Goal: Task Accomplishment & Management: Use online tool/utility

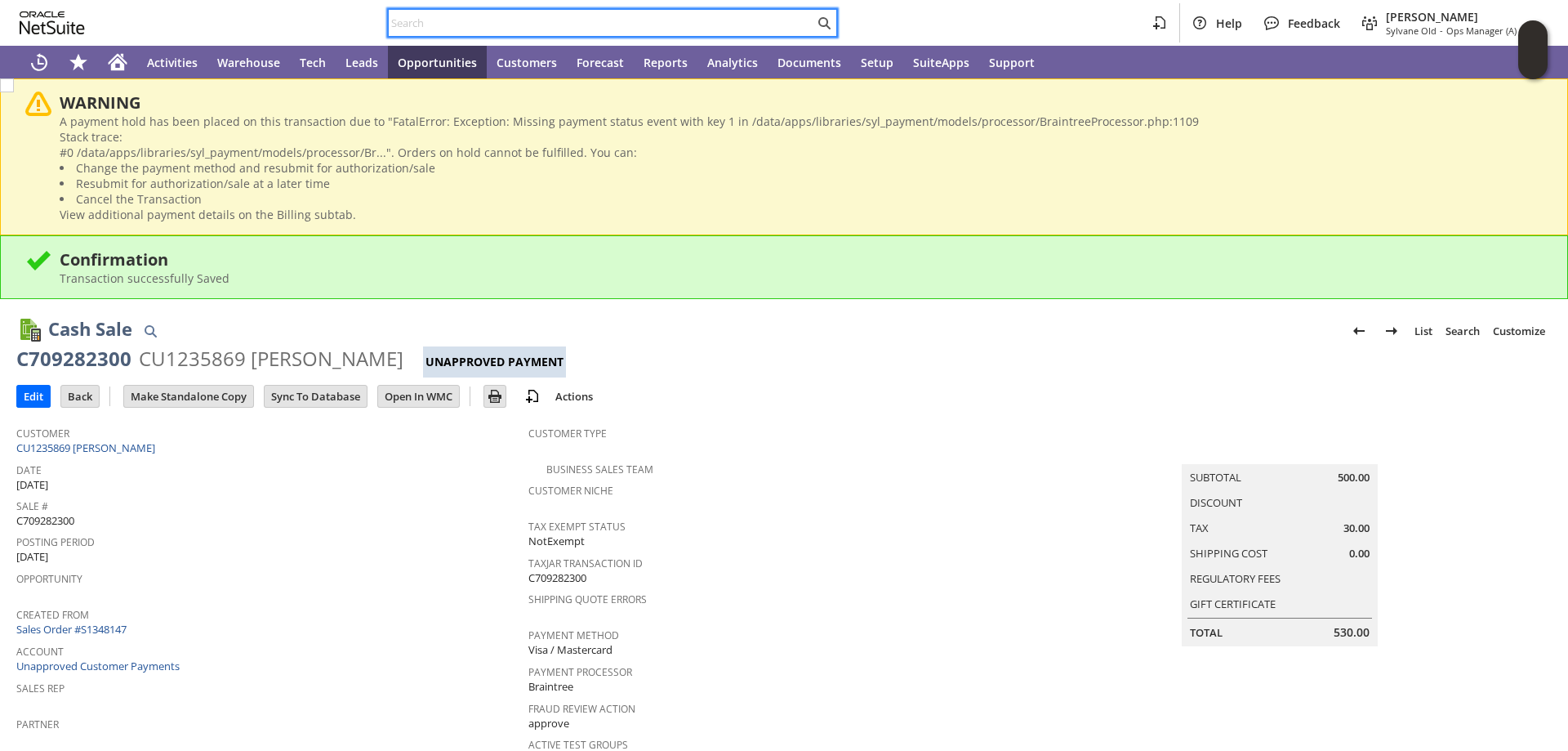
click at [428, 24] on input "text" at bounding box center [601, 22] width 425 height 19
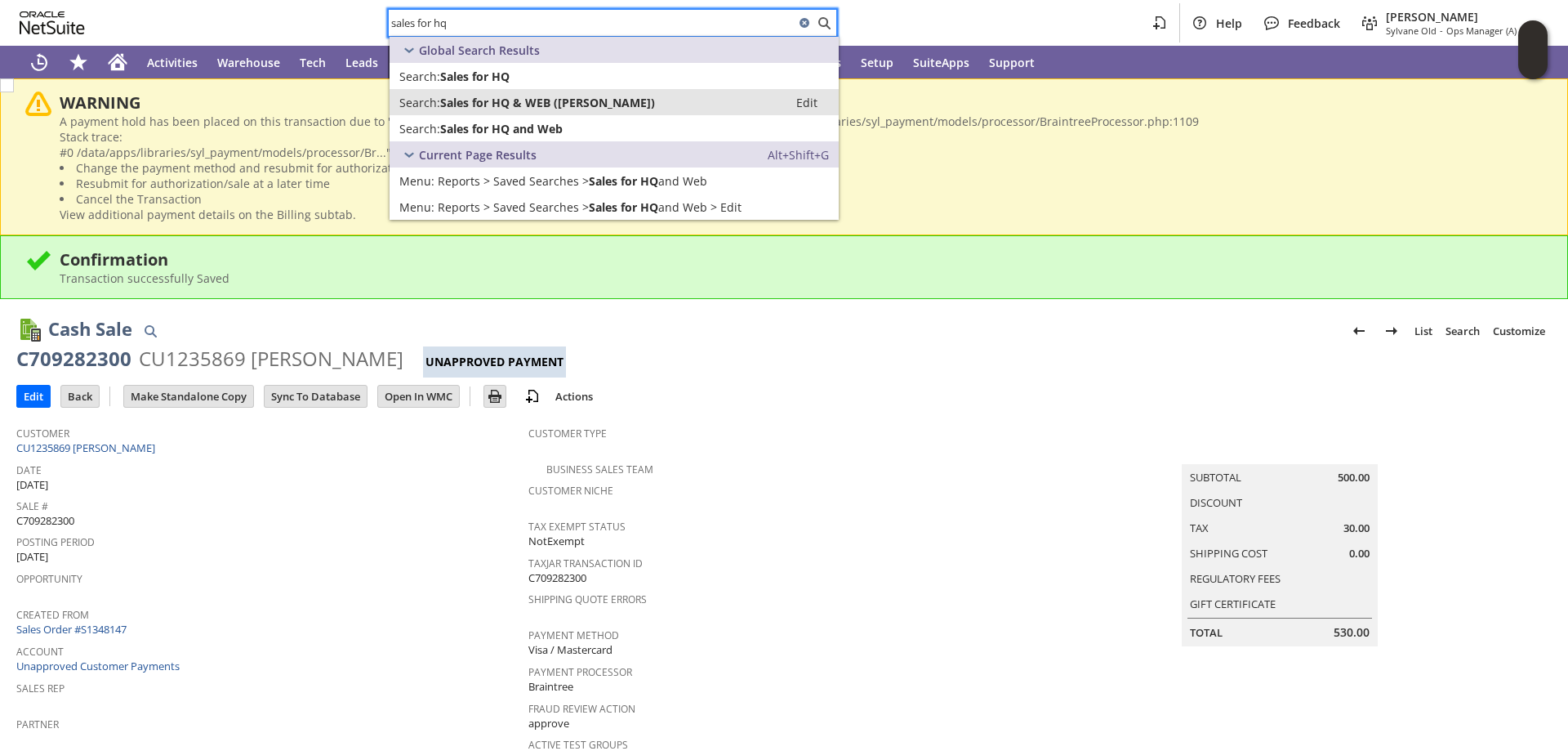
type input "sales for hq"
click at [526, 95] on span "Sales for HQ & WEB (Angela)" at bounding box center [548, 102] width 215 height 16
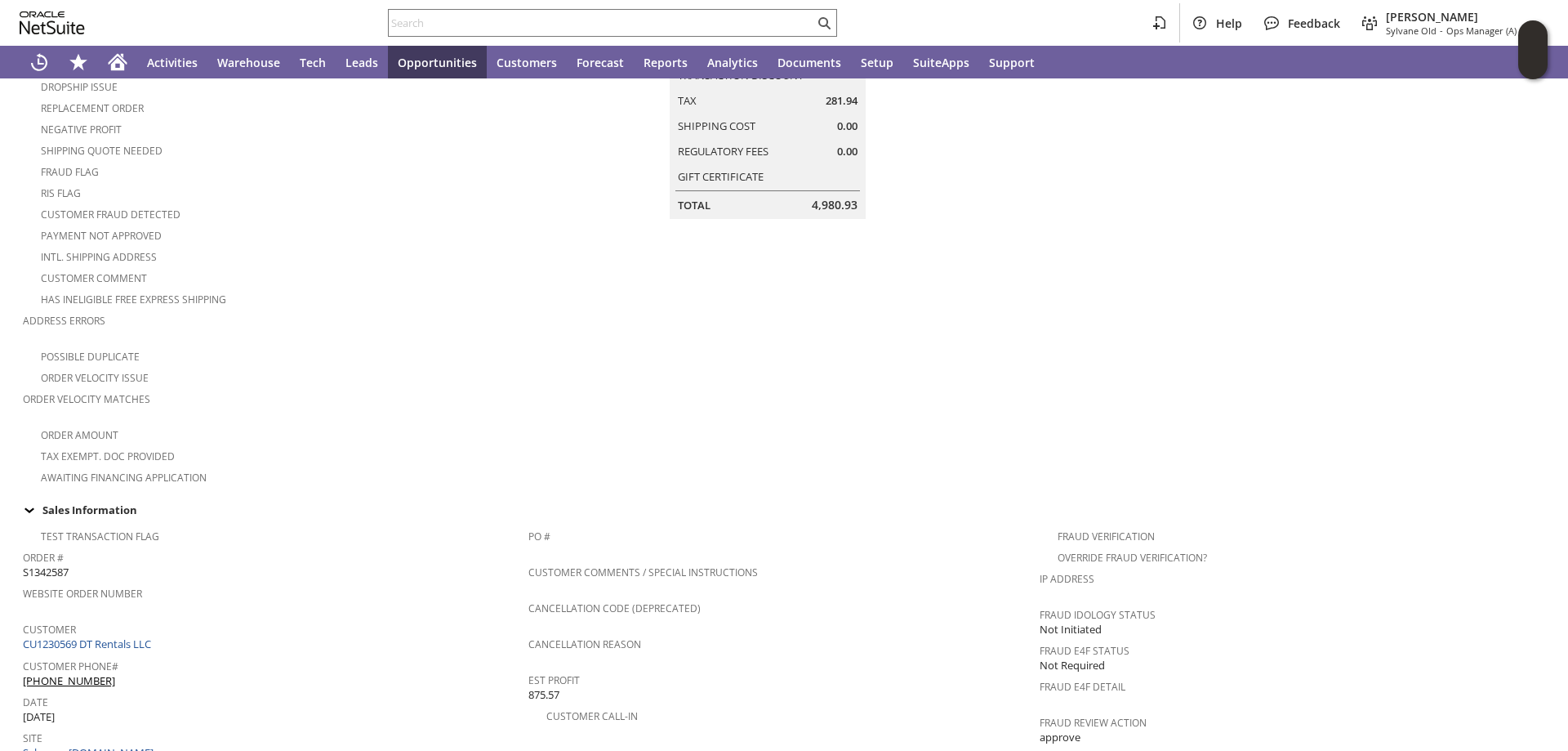
scroll to position [79, 0]
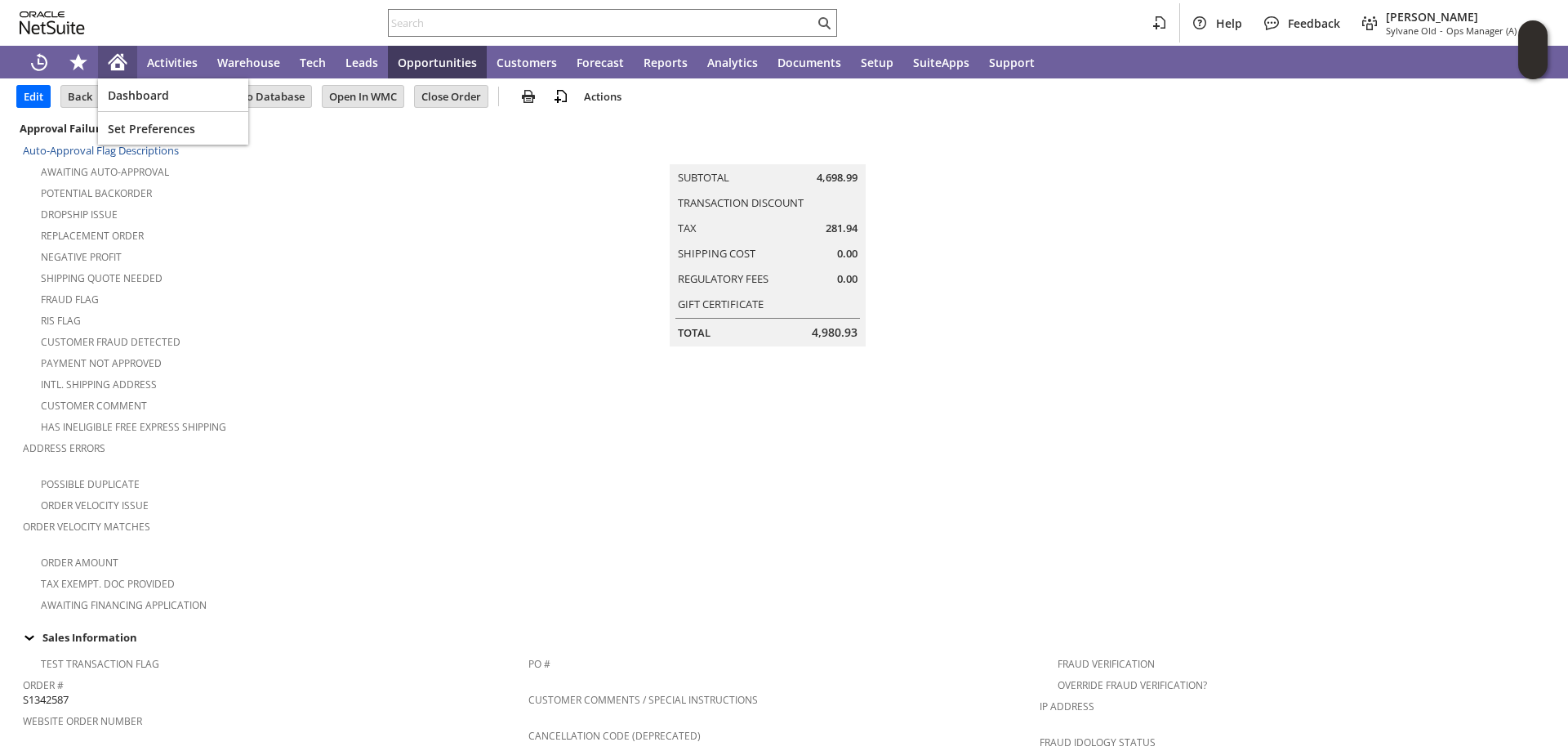
click at [120, 61] on icon "Home" at bounding box center [118, 64] width 13 height 12
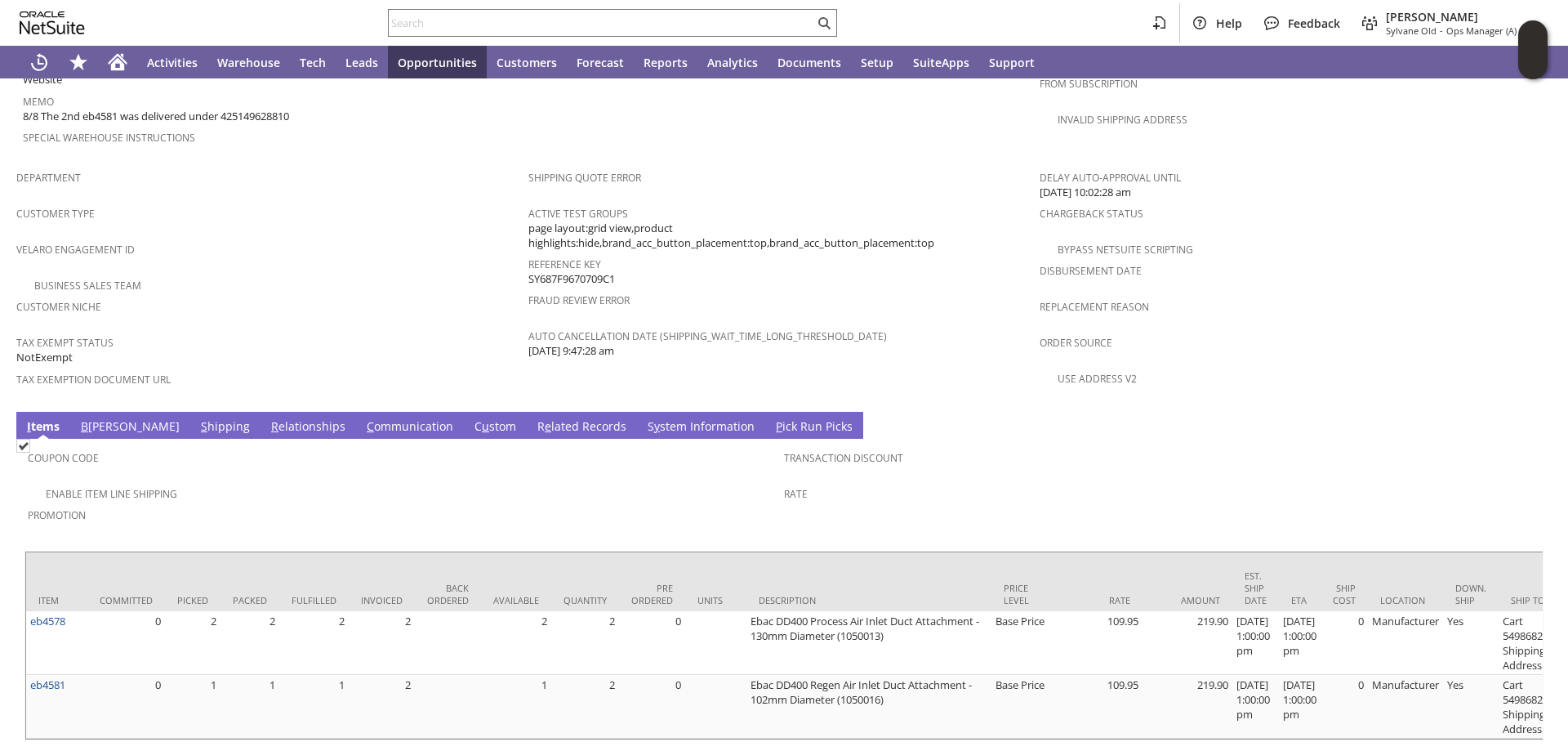
scroll to position [1006, 0]
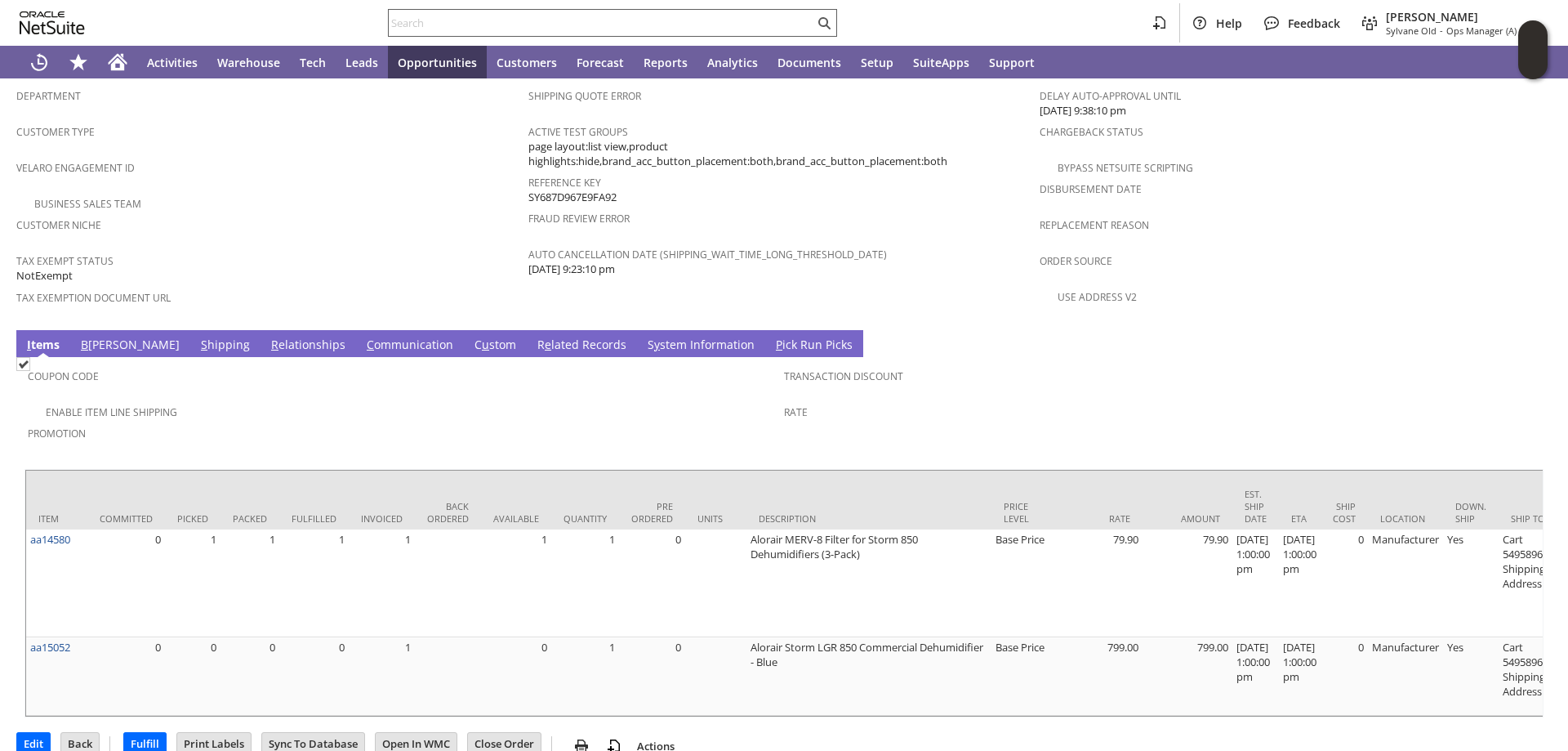
click at [417, 19] on input "text" at bounding box center [601, 22] width 425 height 19
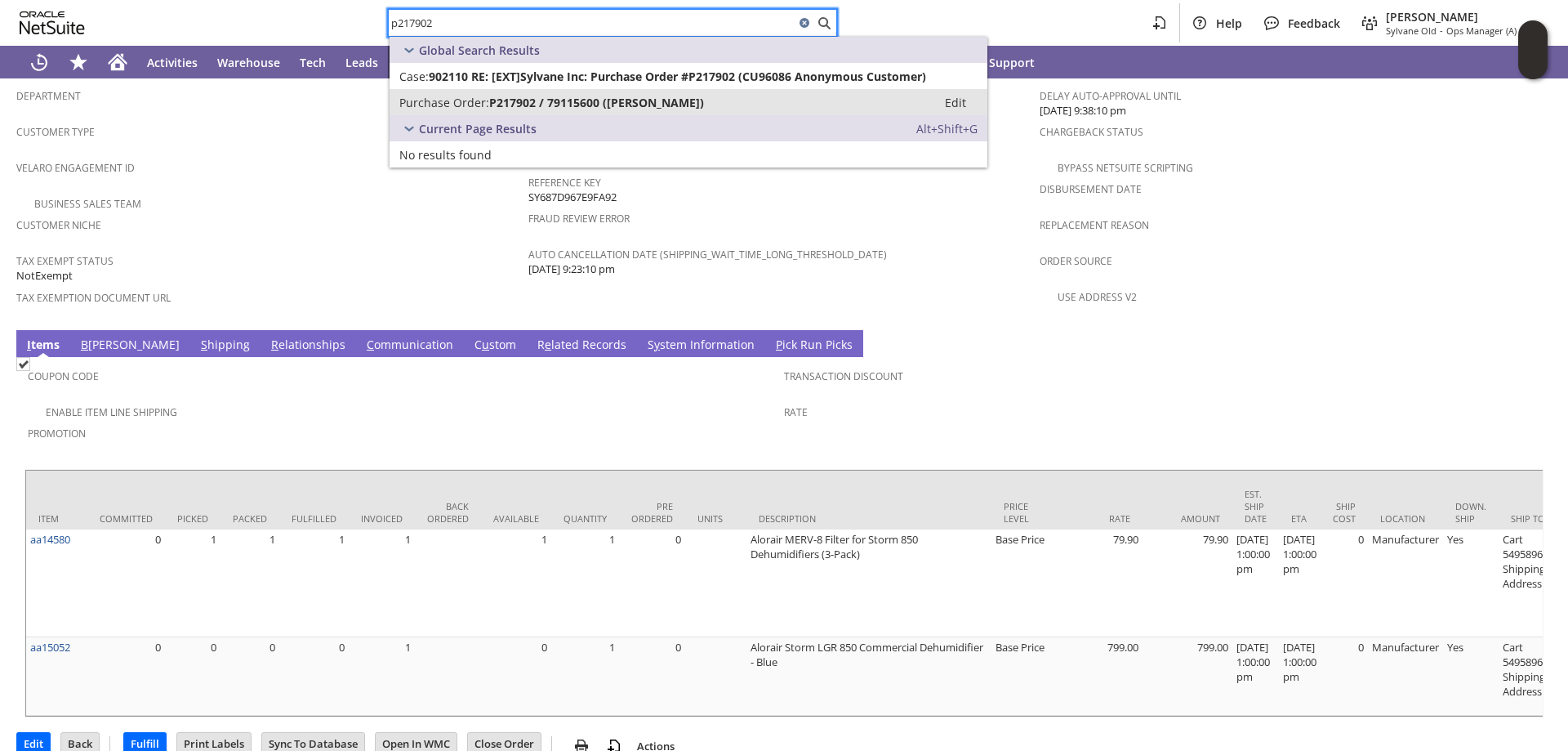
type input "p217902"
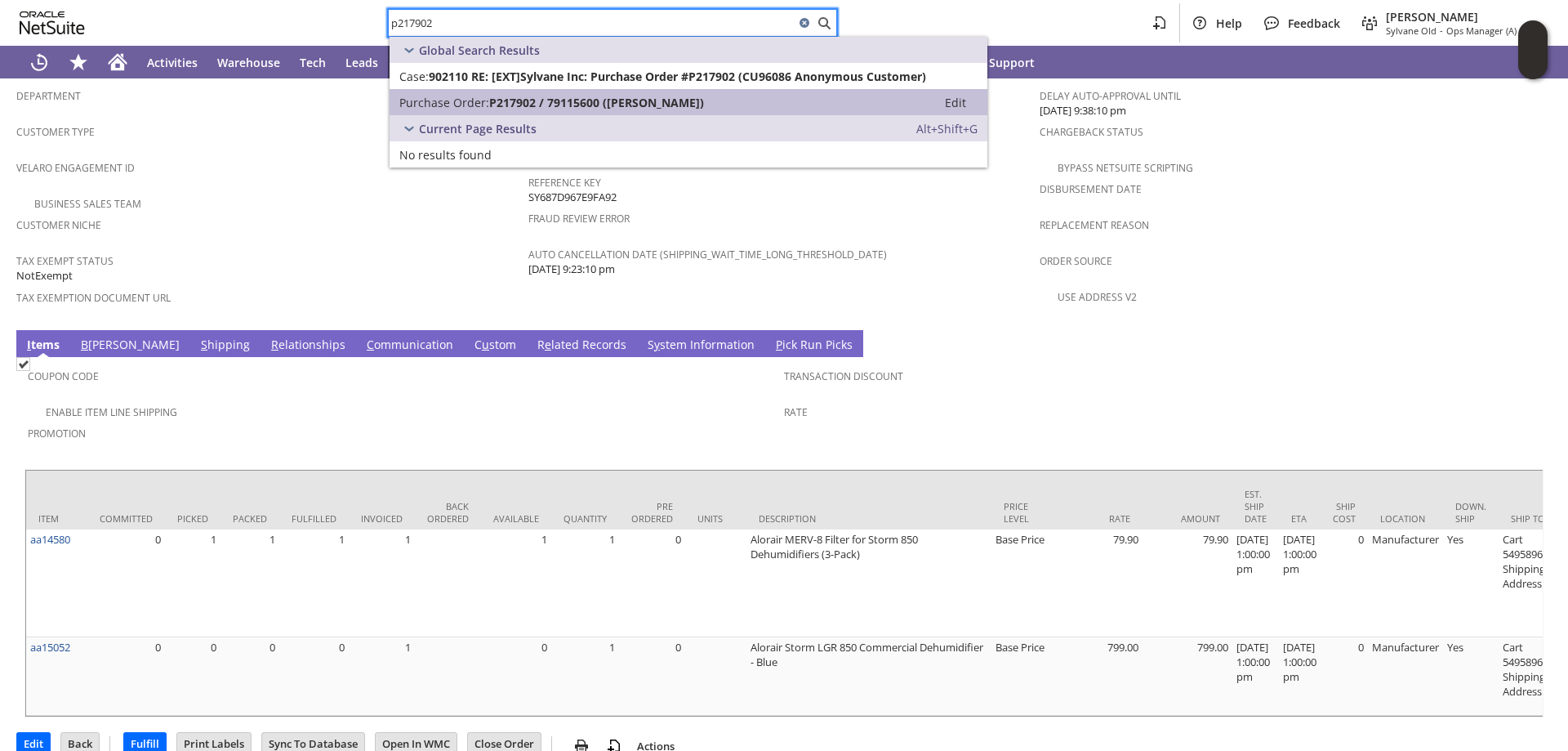
click at [540, 104] on span "P217902 / 79115600 (Friedrich)" at bounding box center [597, 102] width 215 height 16
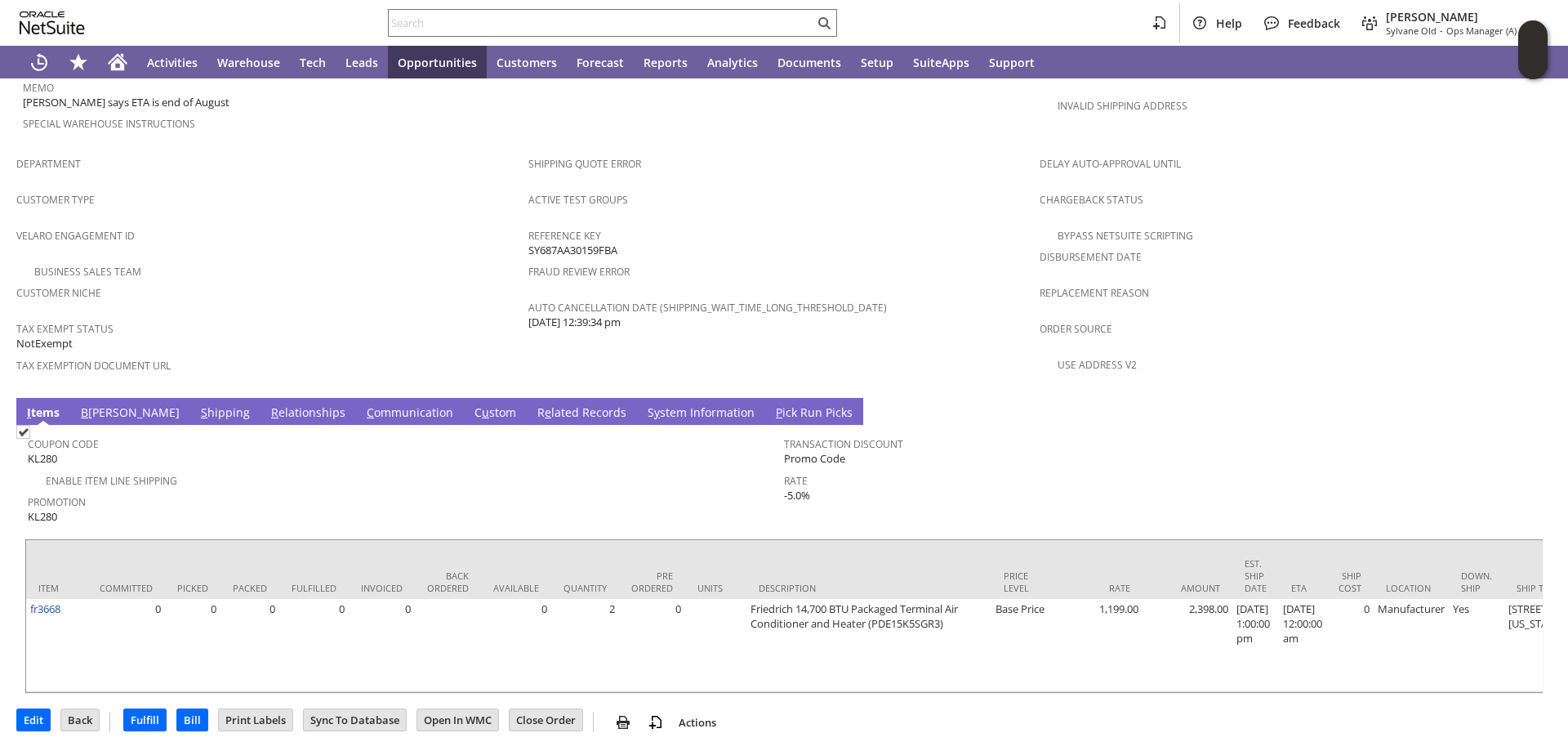
scroll to position [972, 0]
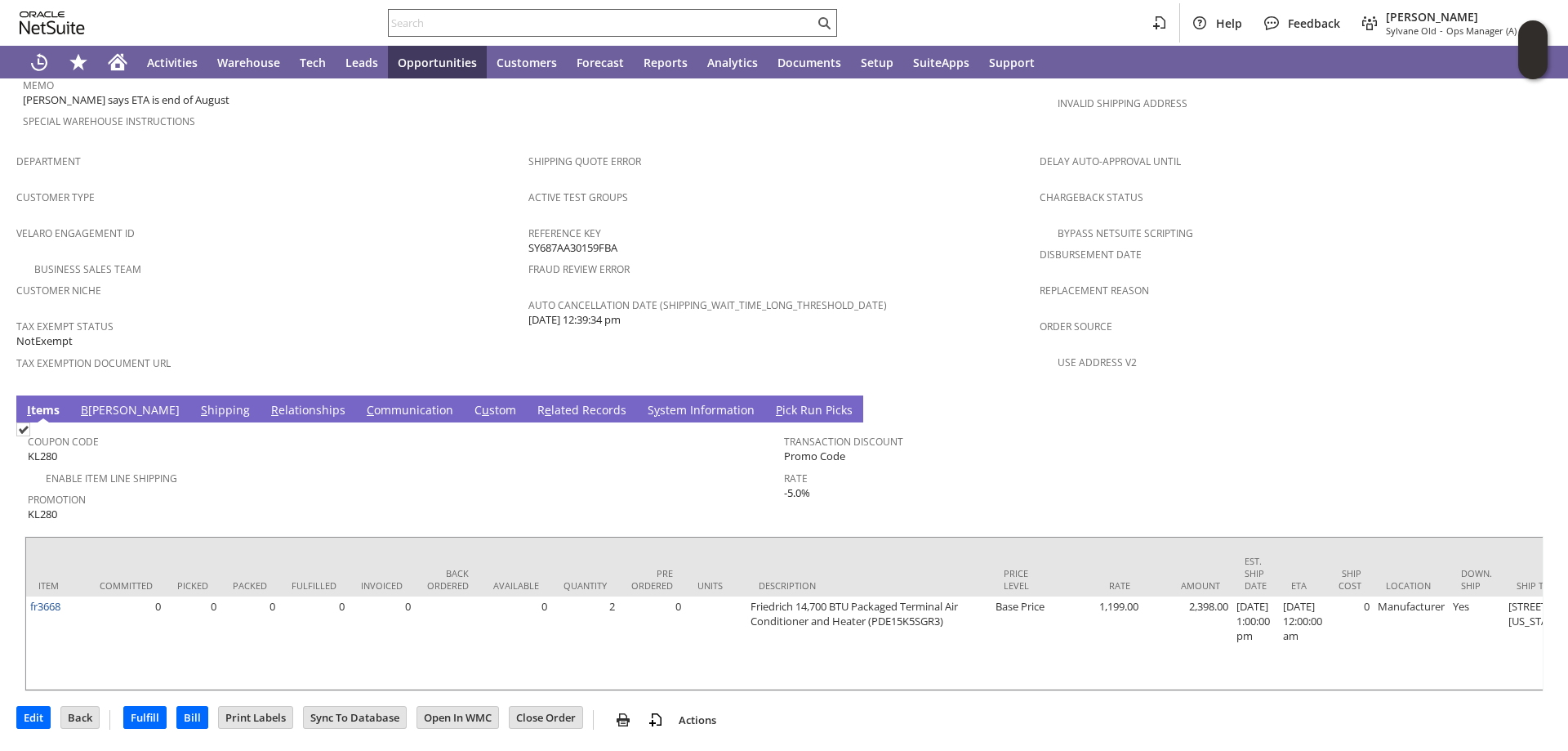
click at [426, 28] on input "text" at bounding box center [601, 22] width 425 height 19
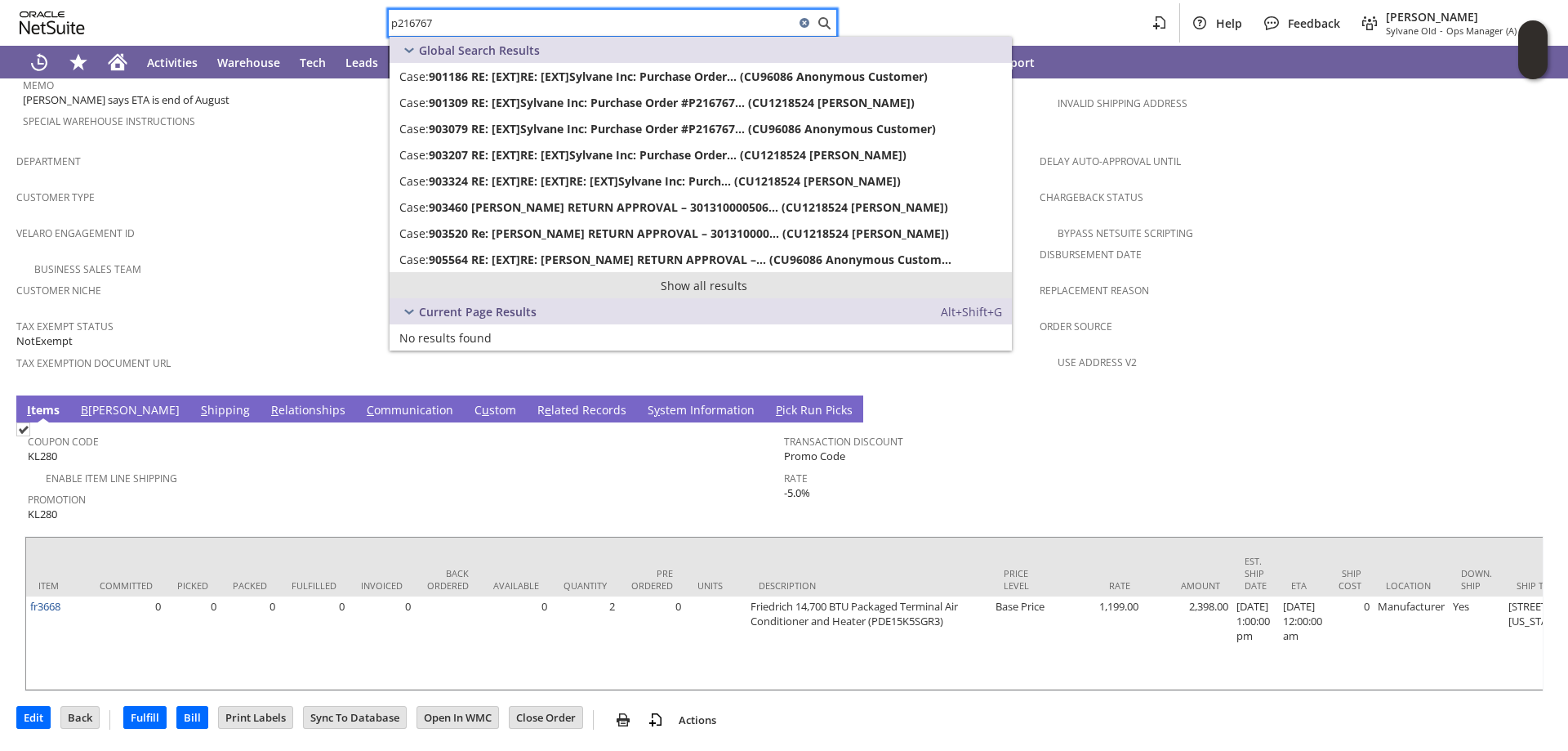
type input "p216767"
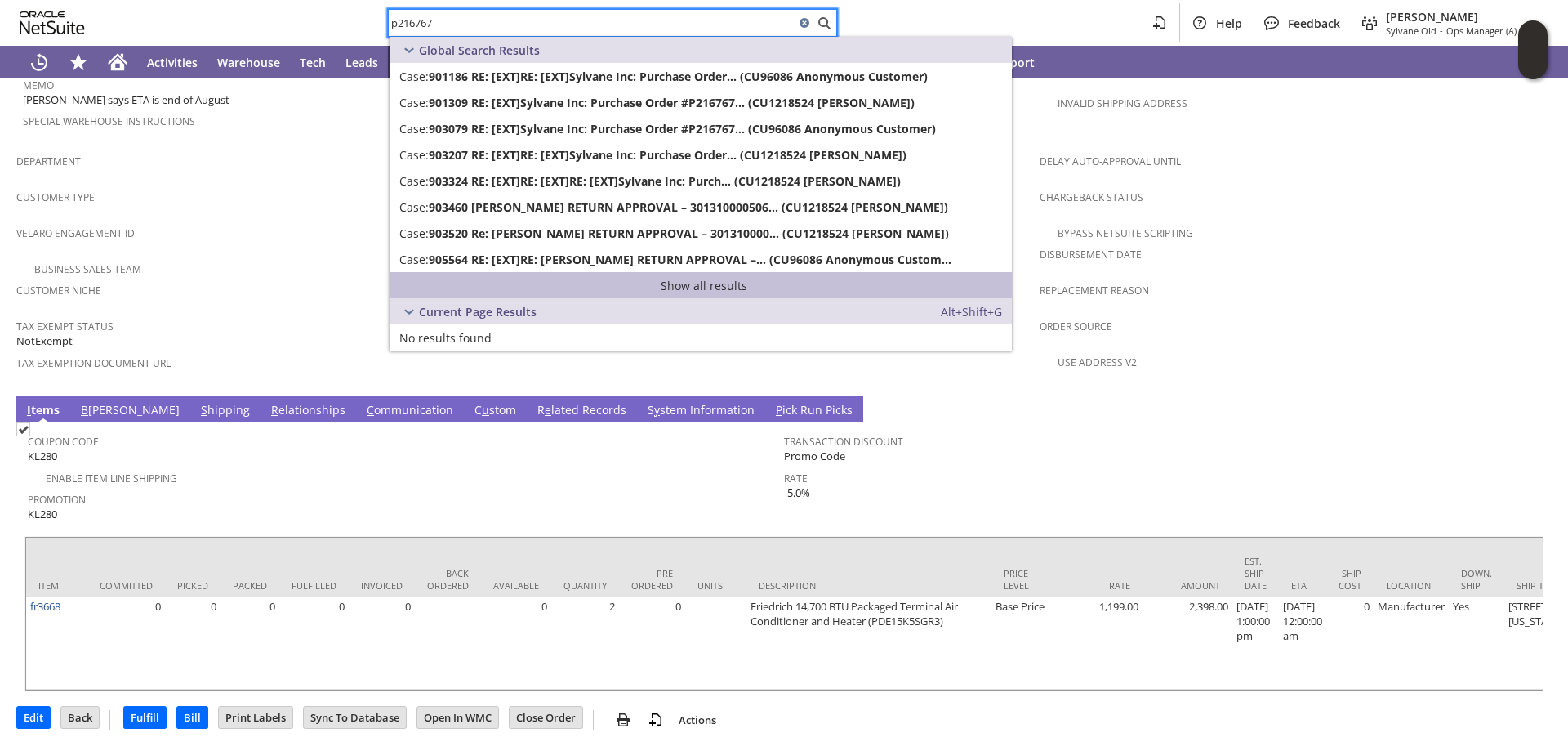
click at [707, 286] on link "Show all results" at bounding box center [701, 285] width 623 height 26
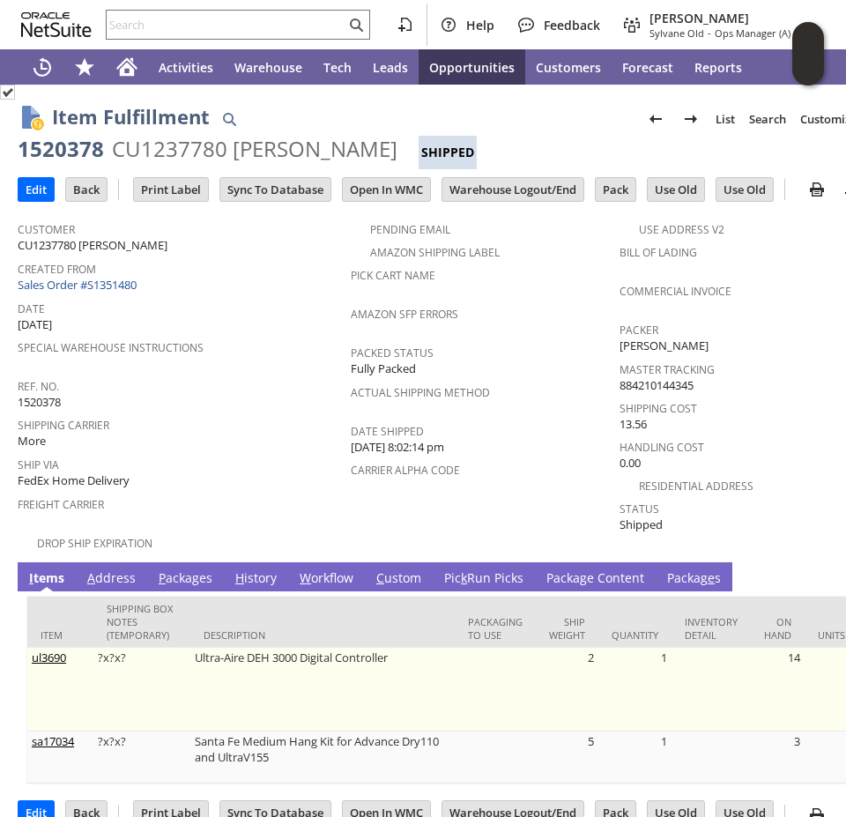
scroll to position [47, 0]
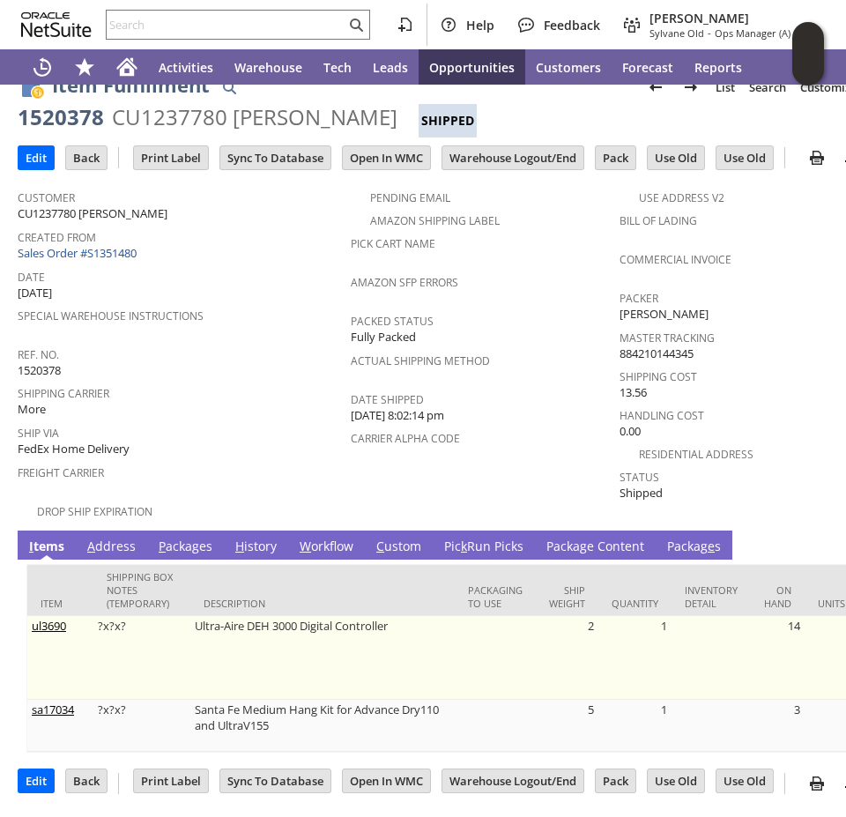
click at [679, 620] on link "View" at bounding box center [679, 626] width 0 height 12
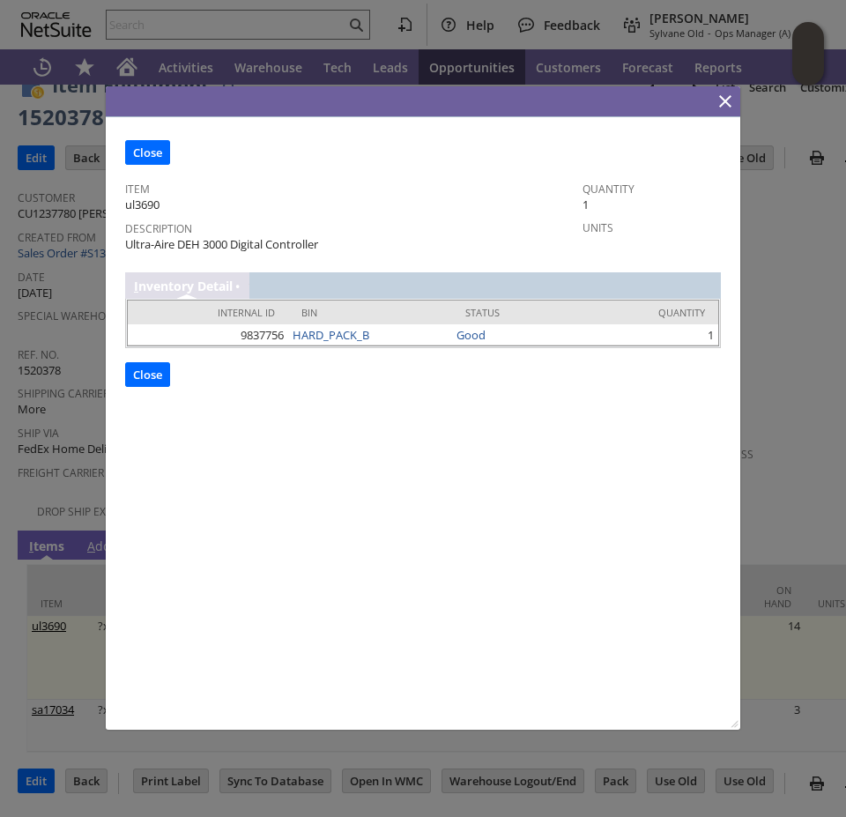
scroll to position [0, 0]
click at [136, 370] on input "Close" at bounding box center [147, 374] width 43 height 23
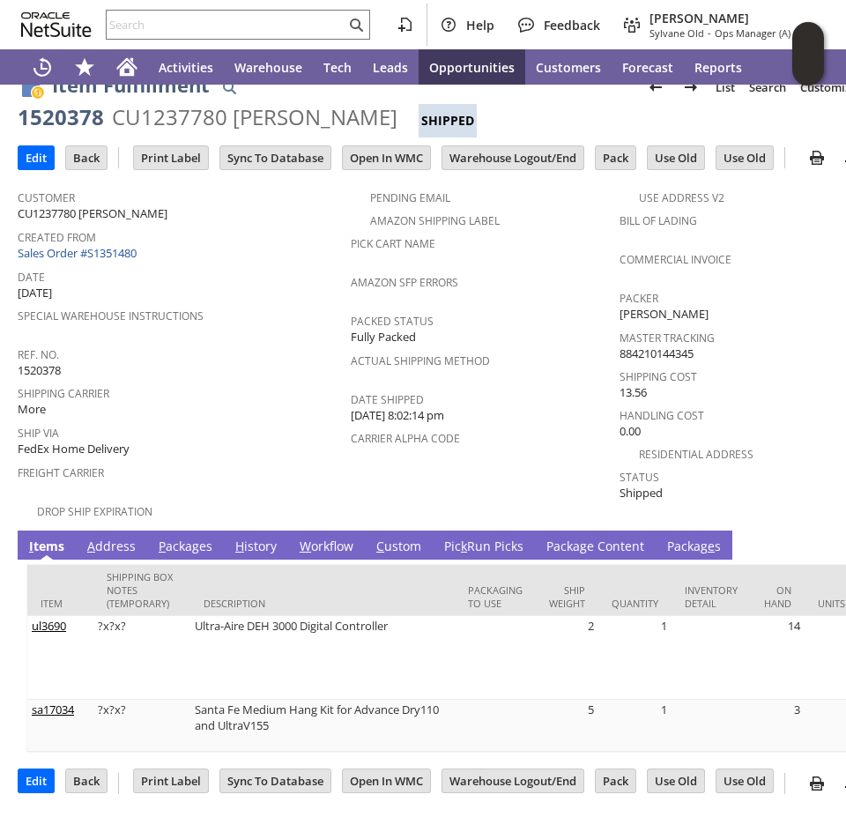
click at [453, 538] on link "Pic k Run Picks" at bounding box center [484, 547] width 88 height 19
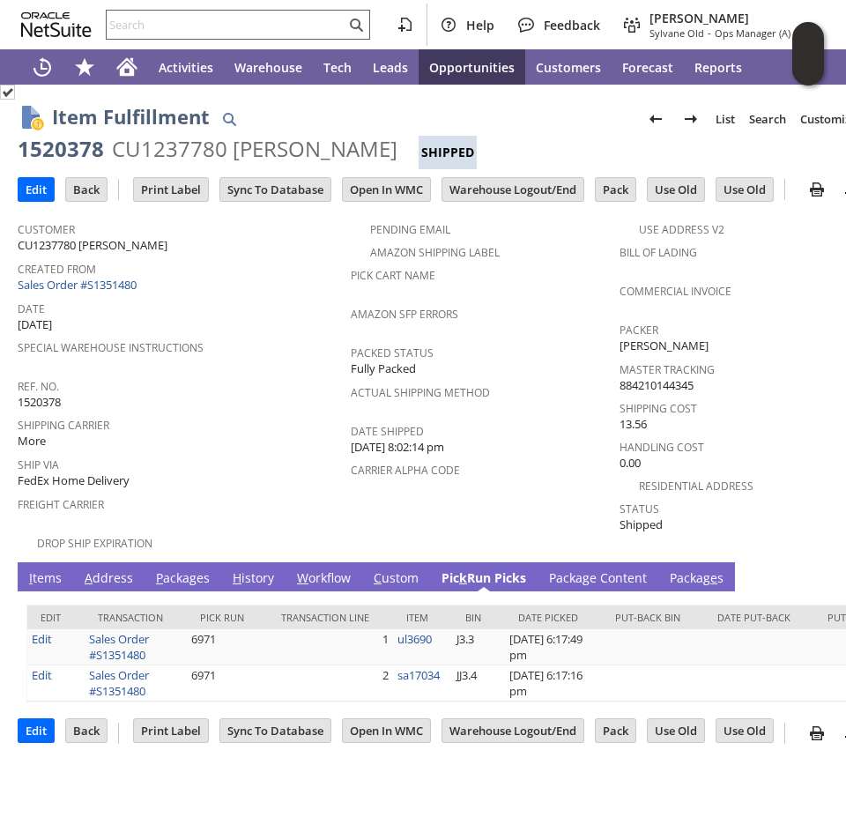
click at [189, 26] on input "text" at bounding box center [226, 24] width 239 height 21
paste input "1520379"
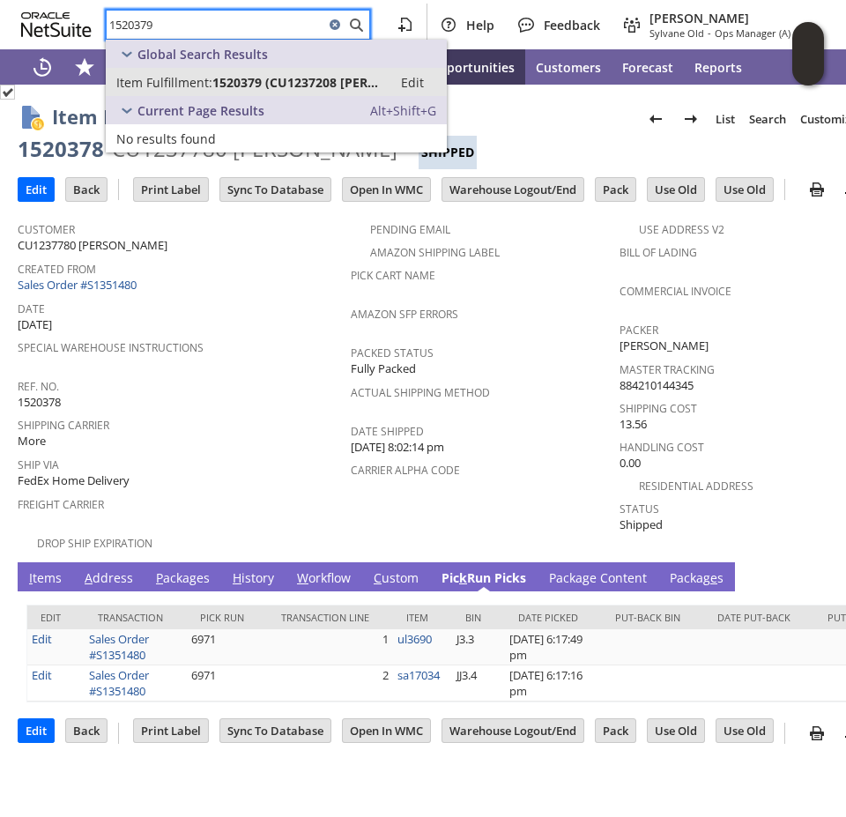
type input "1520379"
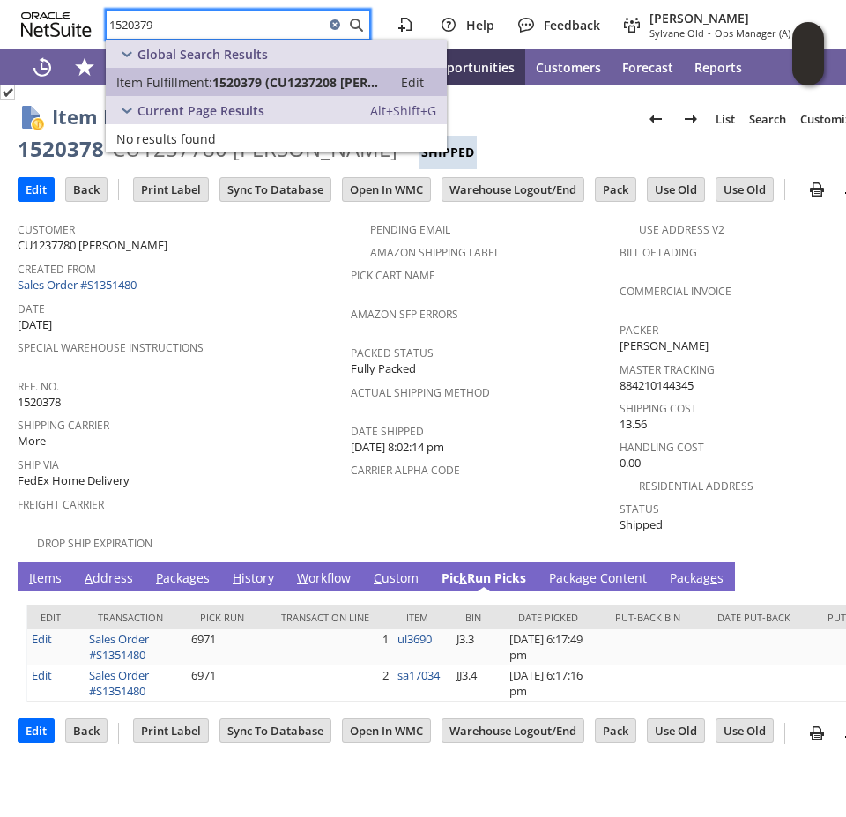
click at [197, 85] on span "Item Fulfillment:" at bounding box center [164, 82] width 96 height 17
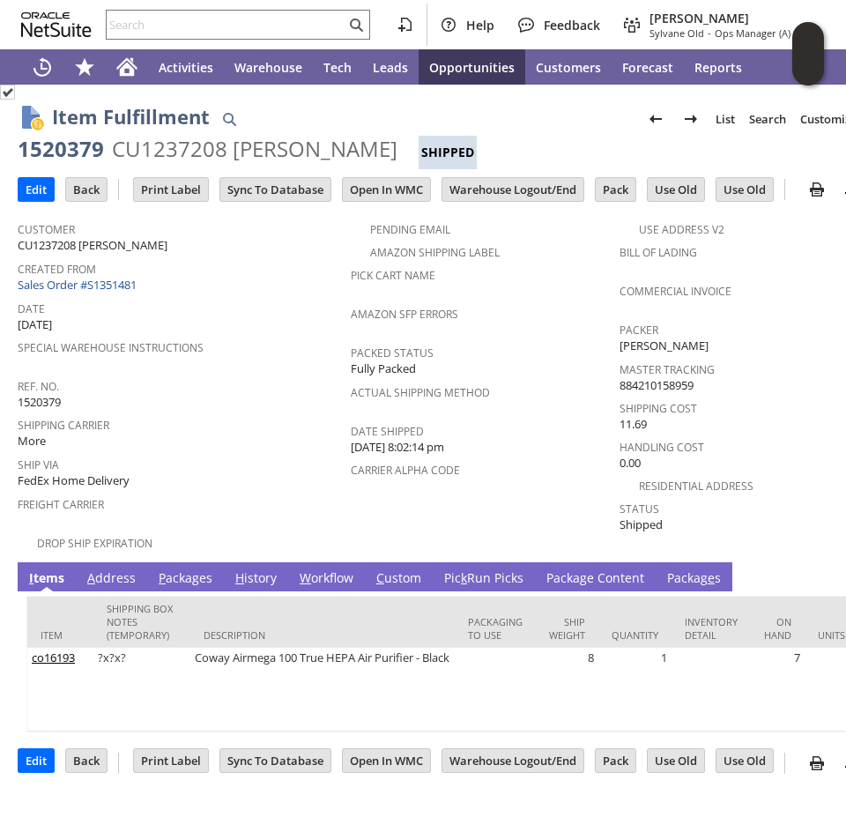
click at [464, 569] on span "k" at bounding box center [464, 577] width 6 height 17
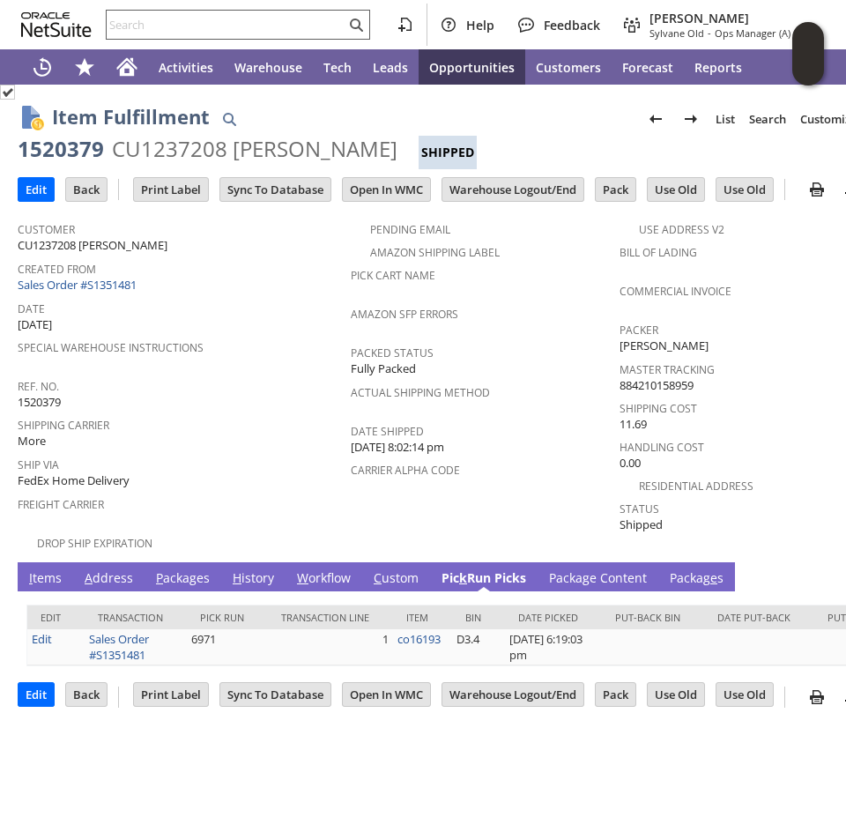
click at [176, 19] on input "text" at bounding box center [226, 24] width 239 height 21
paste input "1520380"
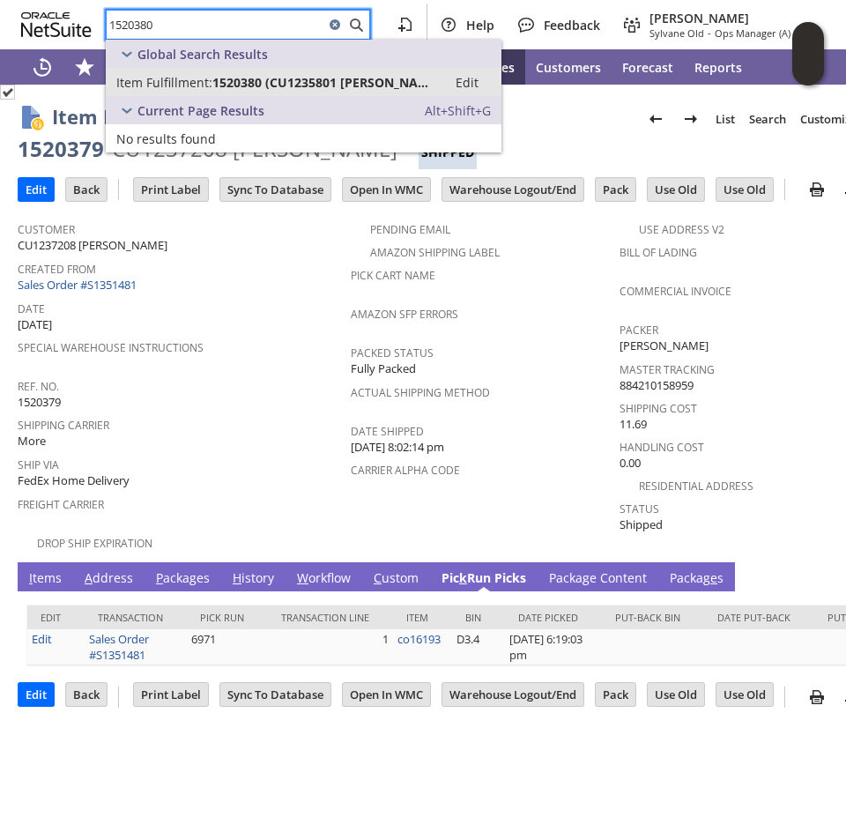
type input "1520380"
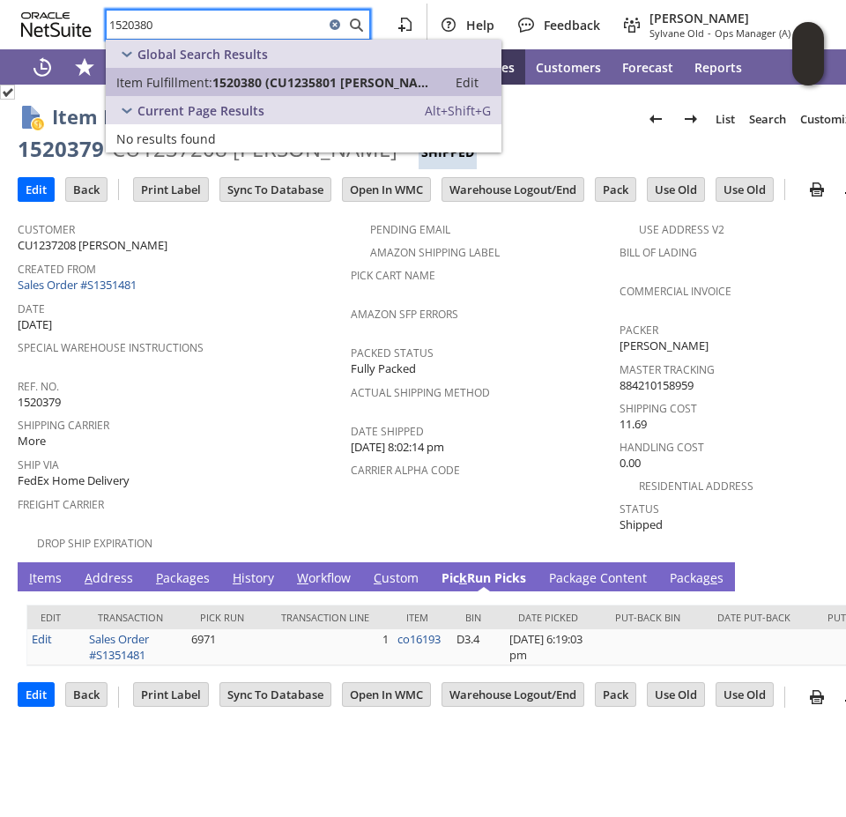
click at [222, 74] on span "1520380 (CU1235801 [PERSON_NAME])" at bounding box center [324, 82] width 224 height 17
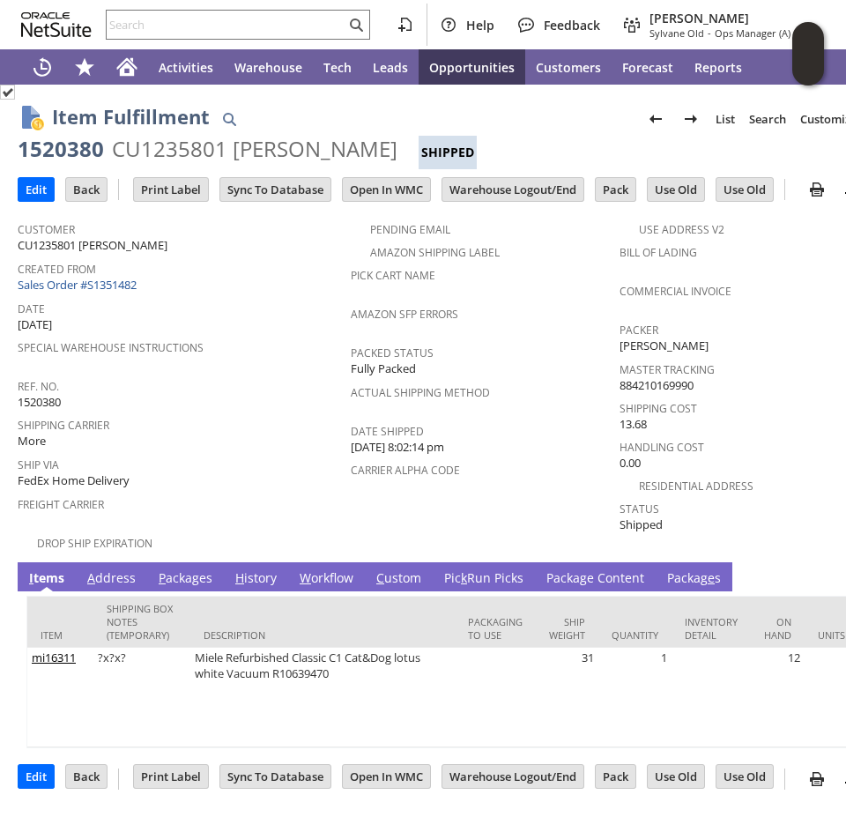
click at [482, 569] on link "Pic k Run Picks" at bounding box center [484, 578] width 88 height 19
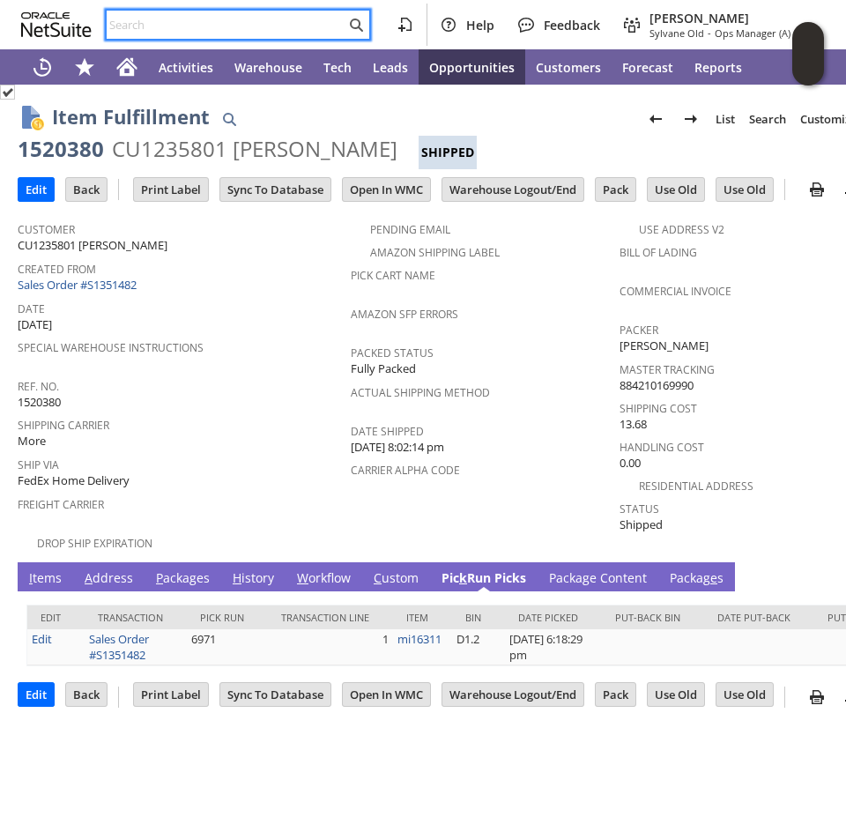
click at [293, 23] on input "text" at bounding box center [226, 24] width 239 height 21
paste input "1520381"
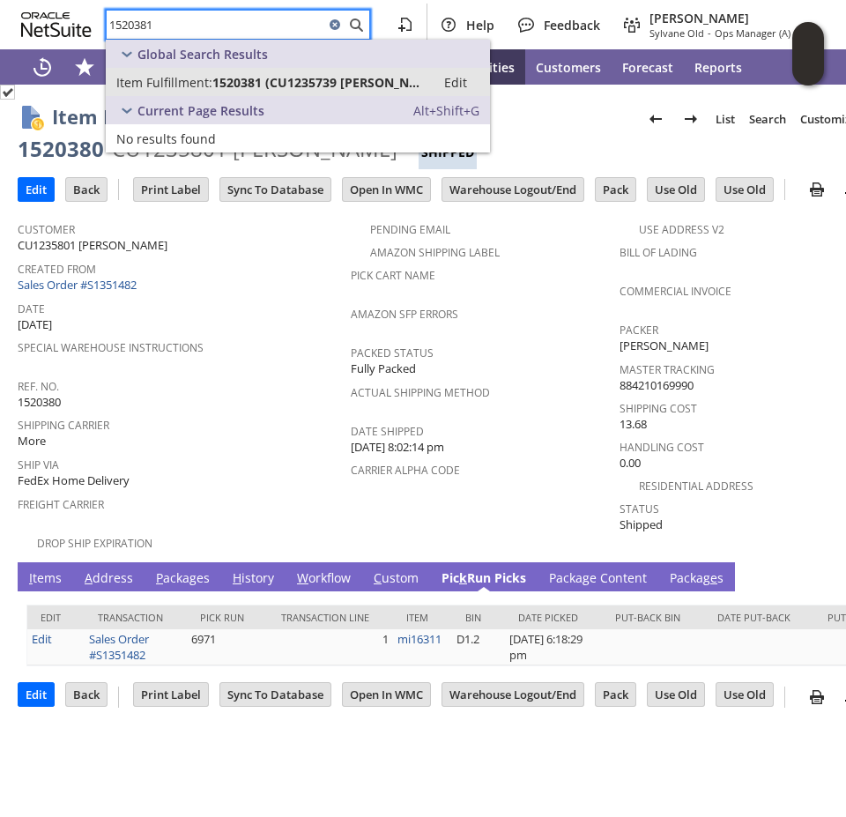
type input "1520381"
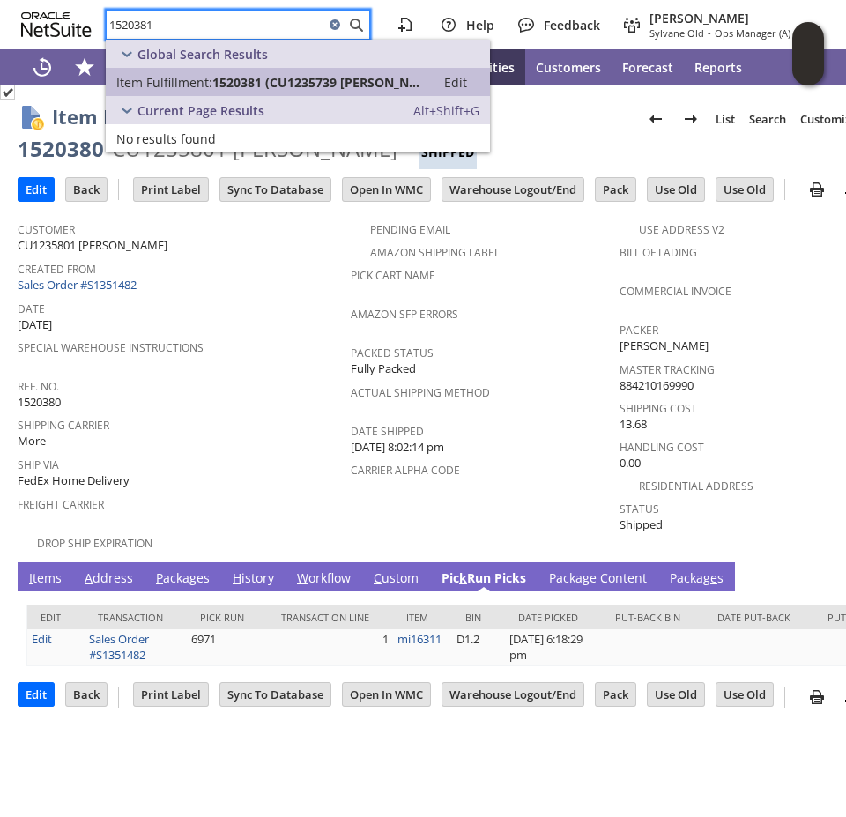
click at [293, 80] on span "1520381 (CU1235739 Adam Cherry)" at bounding box center [318, 82] width 212 height 17
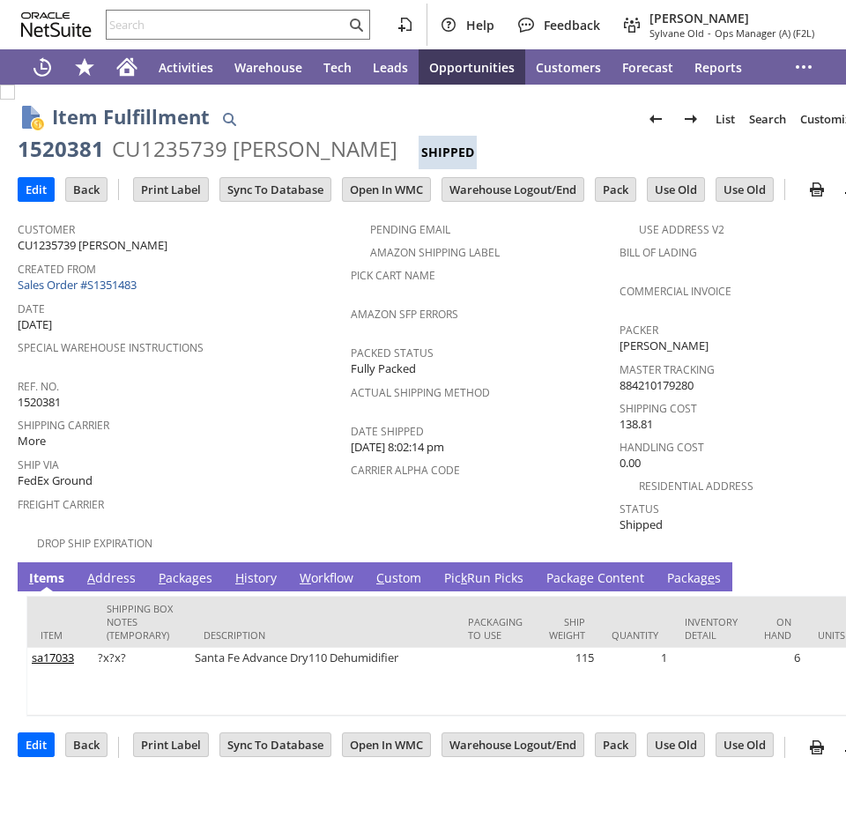
click at [477, 569] on link "Pic k Run Picks" at bounding box center [484, 578] width 88 height 19
click at [468, 569] on link "Pic k Run Picks" at bounding box center [484, 578] width 88 height 19
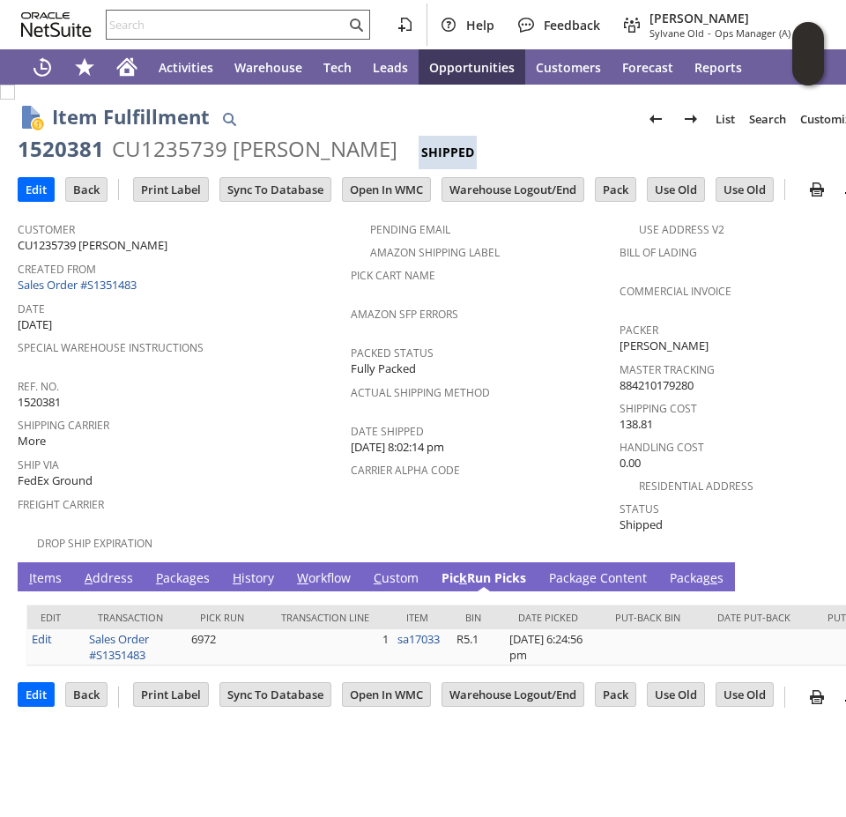
click at [219, 21] on input "text" at bounding box center [226, 24] width 239 height 21
paste input "1520382"
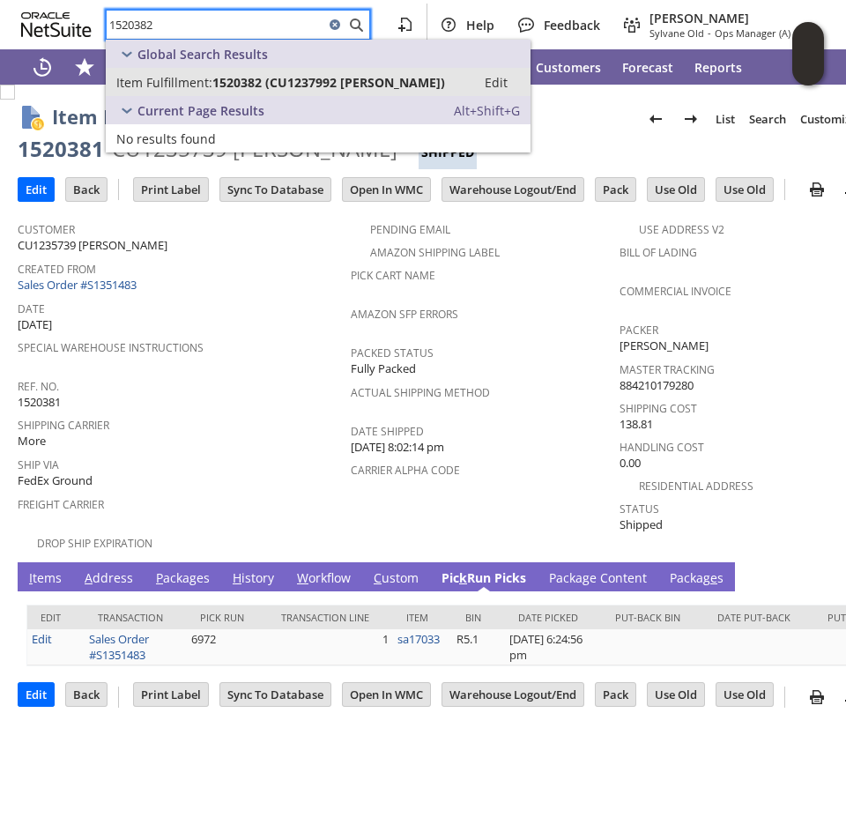
type input "1520382"
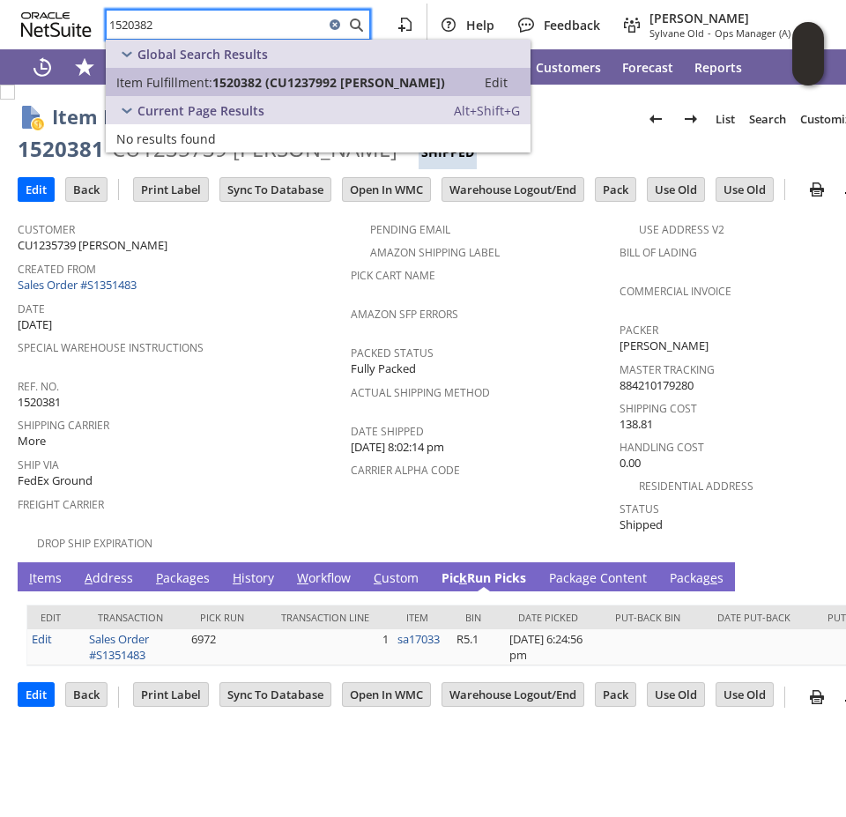
click at [246, 79] on span "1520382 (CU1237992 George Androulakis)" at bounding box center [328, 82] width 233 height 17
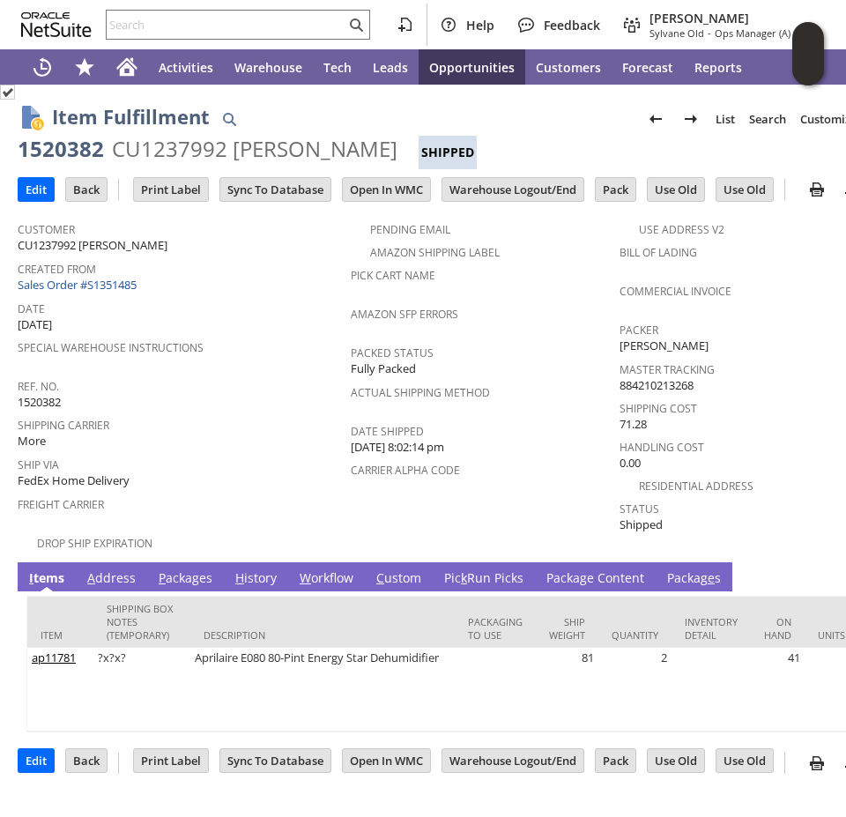
click at [464, 562] on td "Pic k Run Picks" at bounding box center [484, 576] width 102 height 29
click at [464, 569] on span "k" at bounding box center [464, 577] width 6 height 17
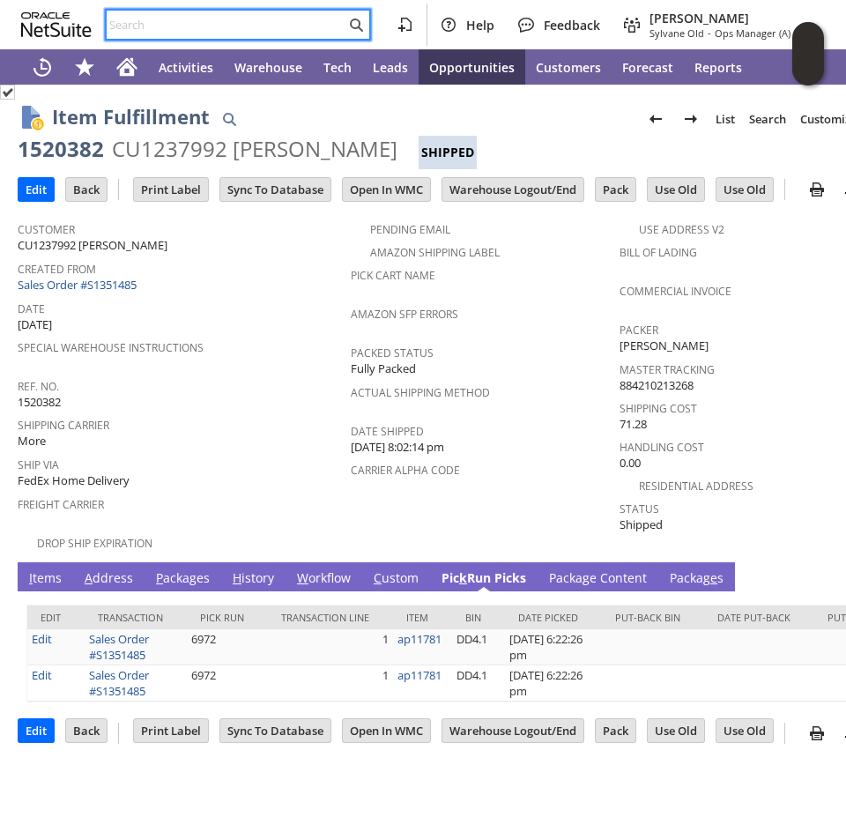
click at [275, 15] on input "text" at bounding box center [226, 24] width 239 height 21
click at [267, 26] on input "text" at bounding box center [226, 24] width 239 height 21
paste input "1520383"
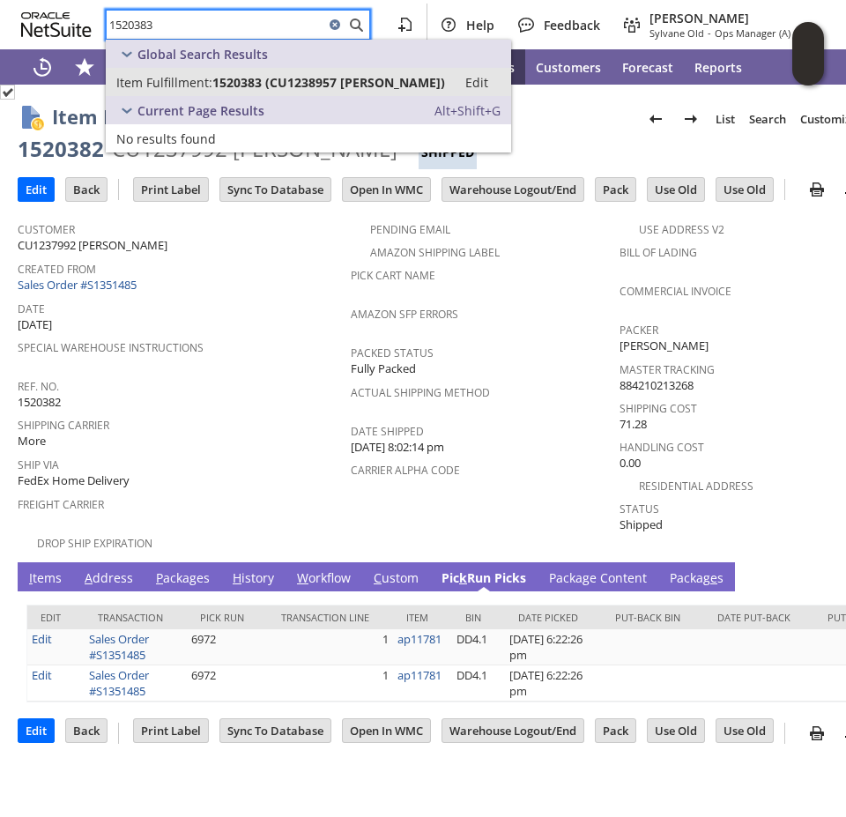
type input "1520383"
click at [244, 84] on span "1520383 (CU1238957 Rebecca Weidler)" at bounding box center [328, 82] width 233 height 17
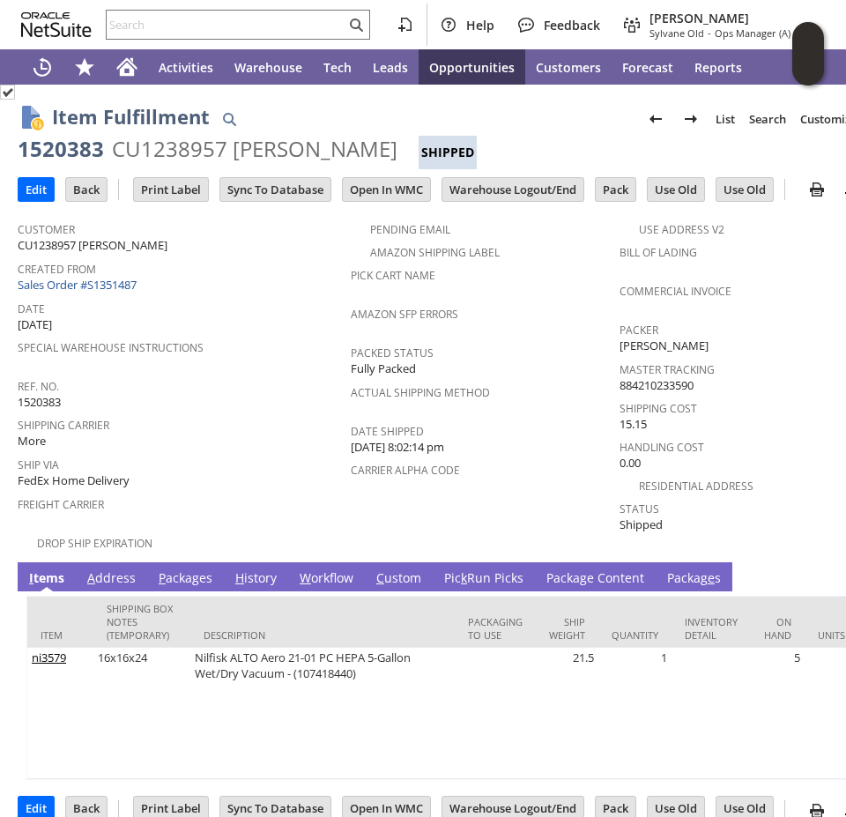
click at [474, 569] on link "Pic k Run Picks" at bounding box center [484, 578] width 88 height 19
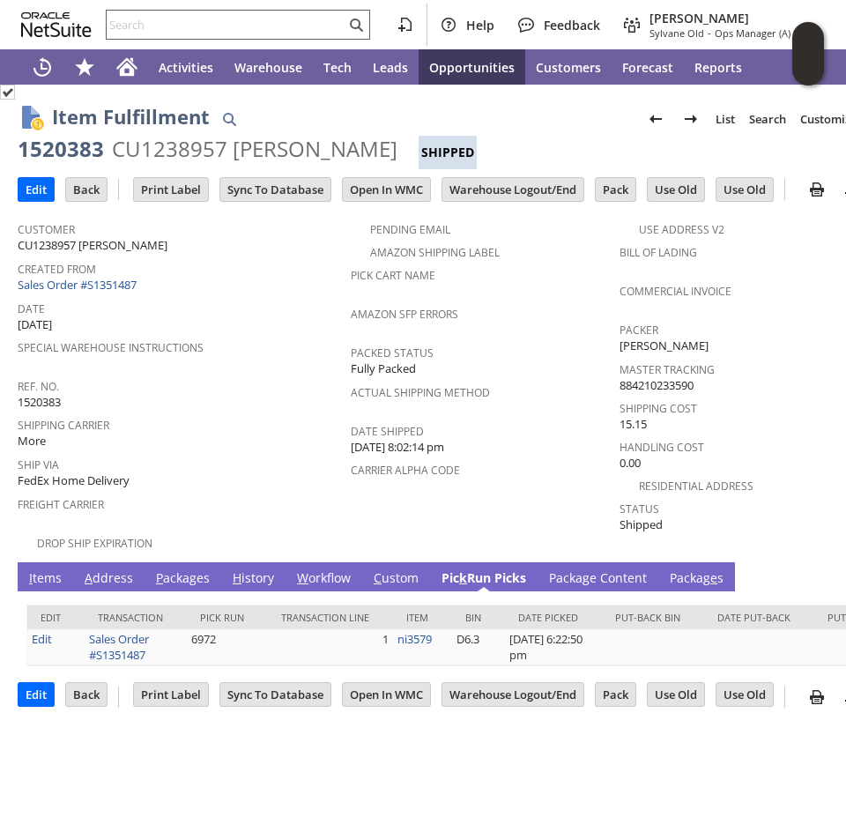
click at [197, 16] on input "text" at bounding box center [226, 24] width 239 height 21
paste input "1520384"
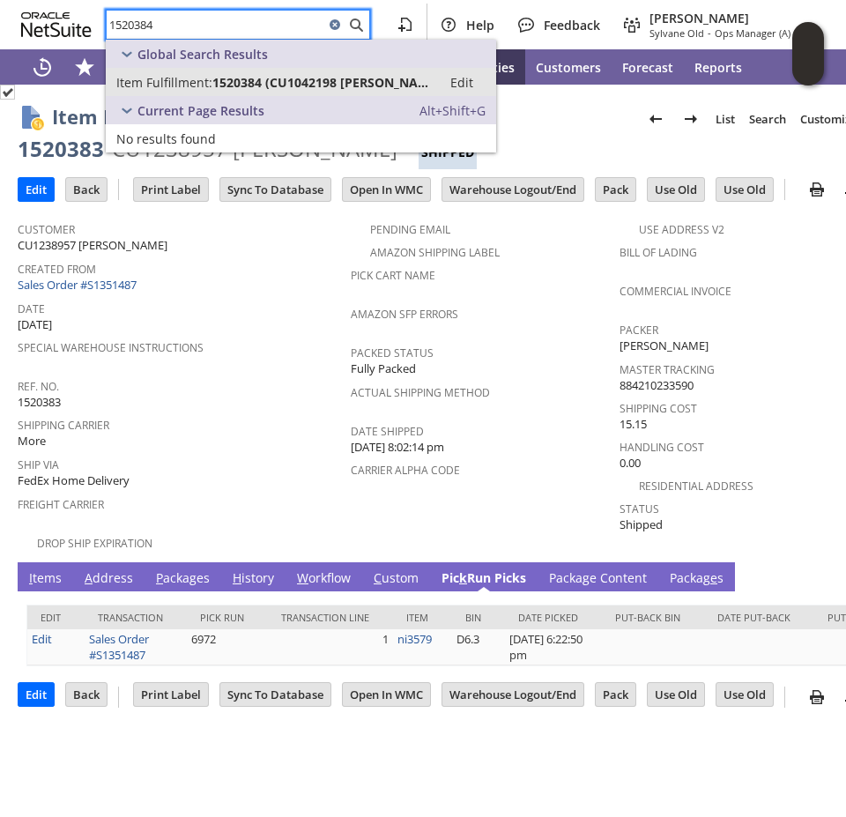
type input "1520384"
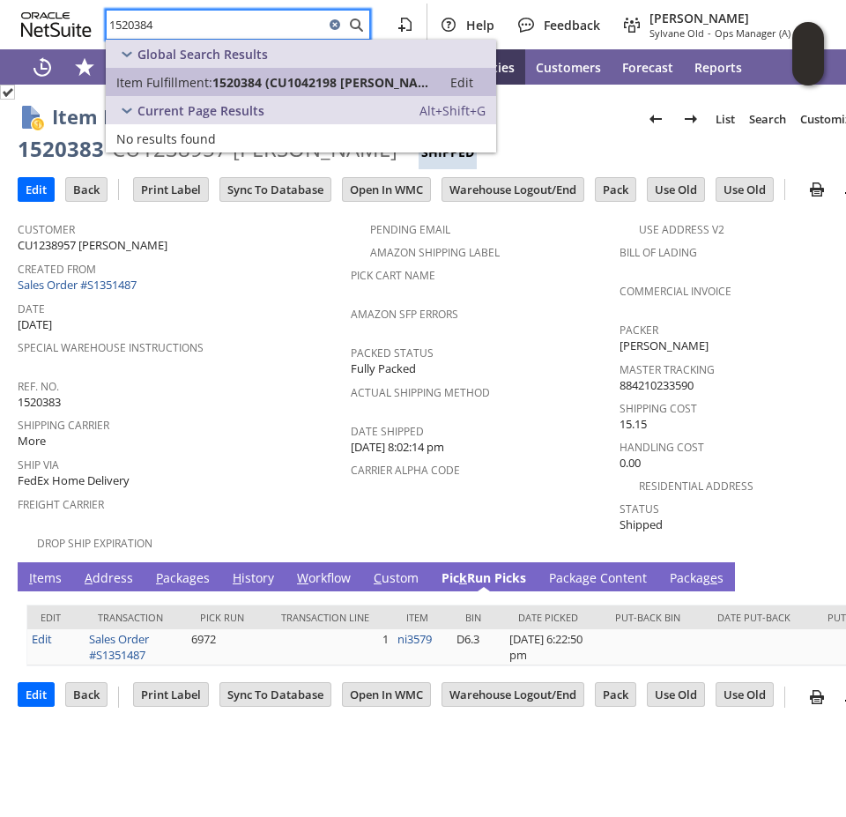
click at [208, 76] on span "Item Fulfillment:" at bounding box center [164, 82] width 96 height 17
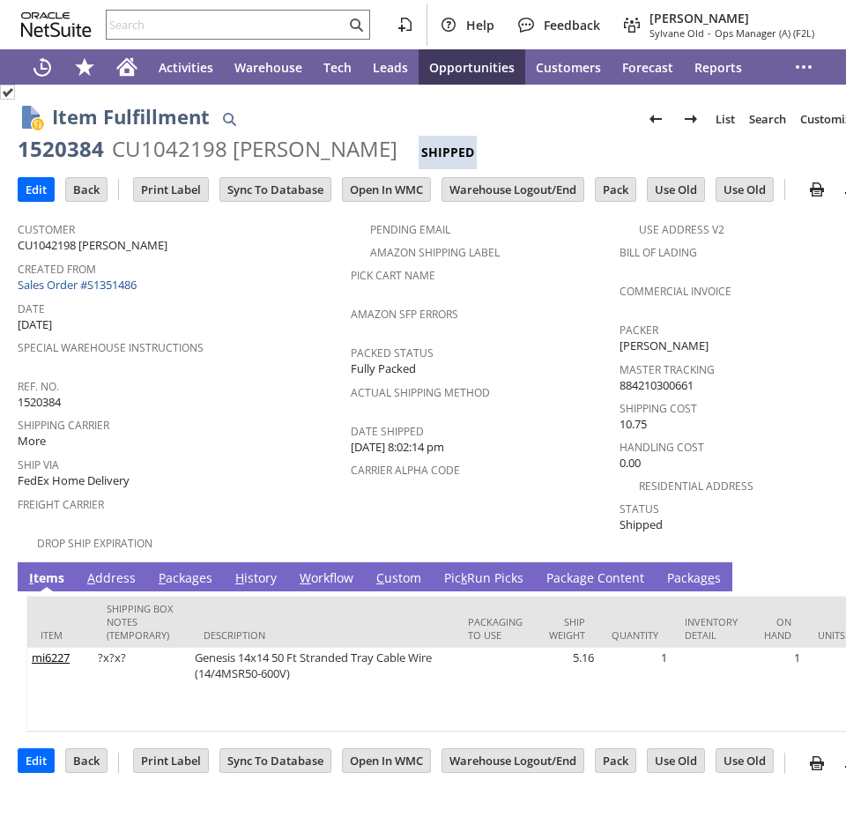
click at [465, 569] on link "Pic k Run Picks" at bounding box center [484, 578] width 88 height 19
click at [475, 569] on link "Pic k Run Picks" at bounding box center [484, 578] width 88 height 19
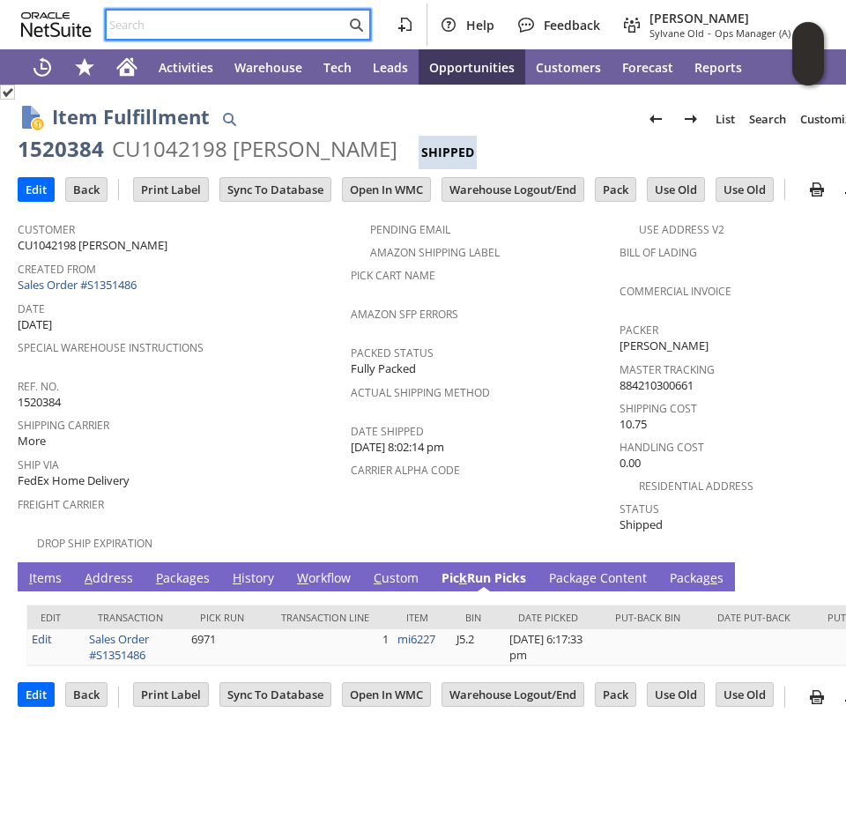
click at [189, 17] on input "text" at bounding box center [226, 24] width 239 height 21
paste input "1520388"
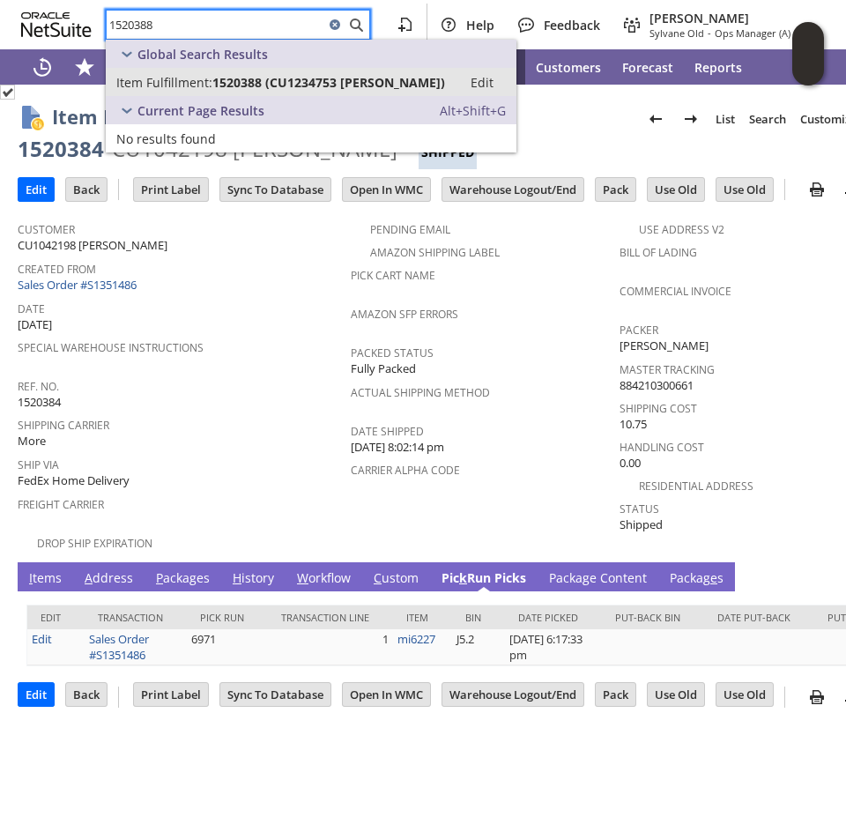
type input "1520388"
click at [205, 74] on span "Item Fulfillment:" at bounding box center [164, 82] width 96 height 17
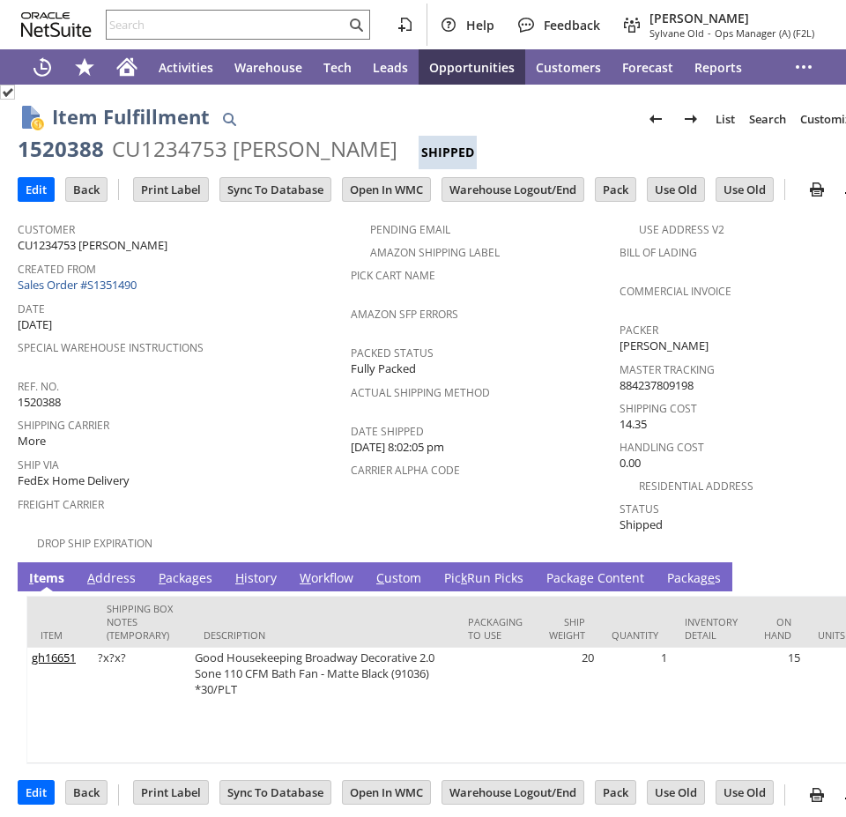
click at [474, 569] on link "Pic k Run Picks" at bounding box center [484, 578] width 88 height 19
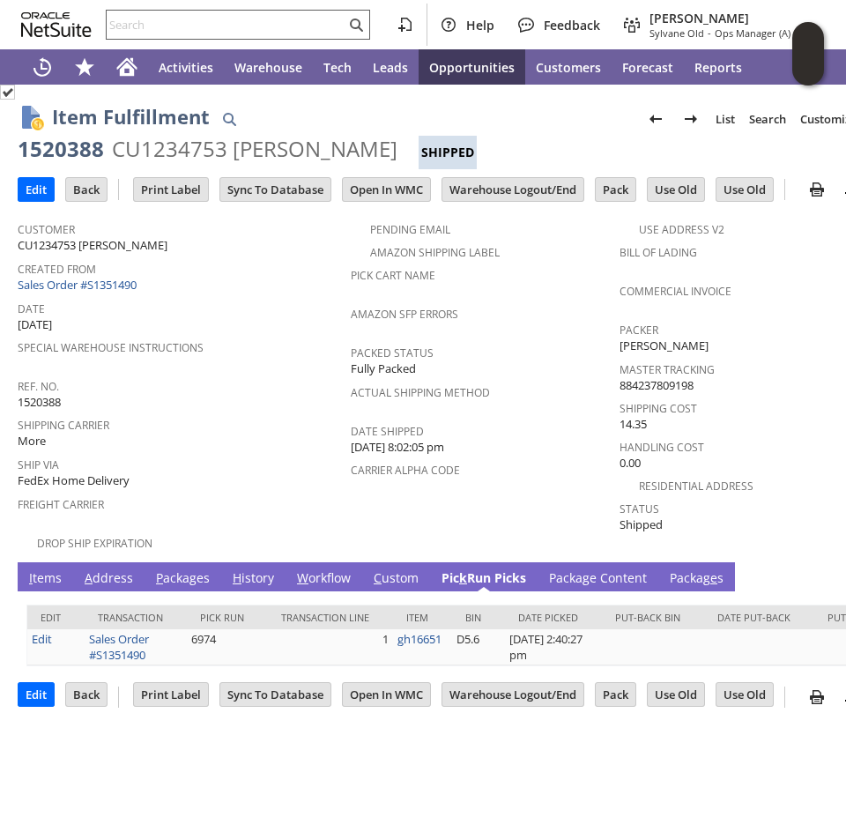
click at [236, 25] on input "text" at bounding box center [226, 24] width 239 height 21
paste input "1520389"
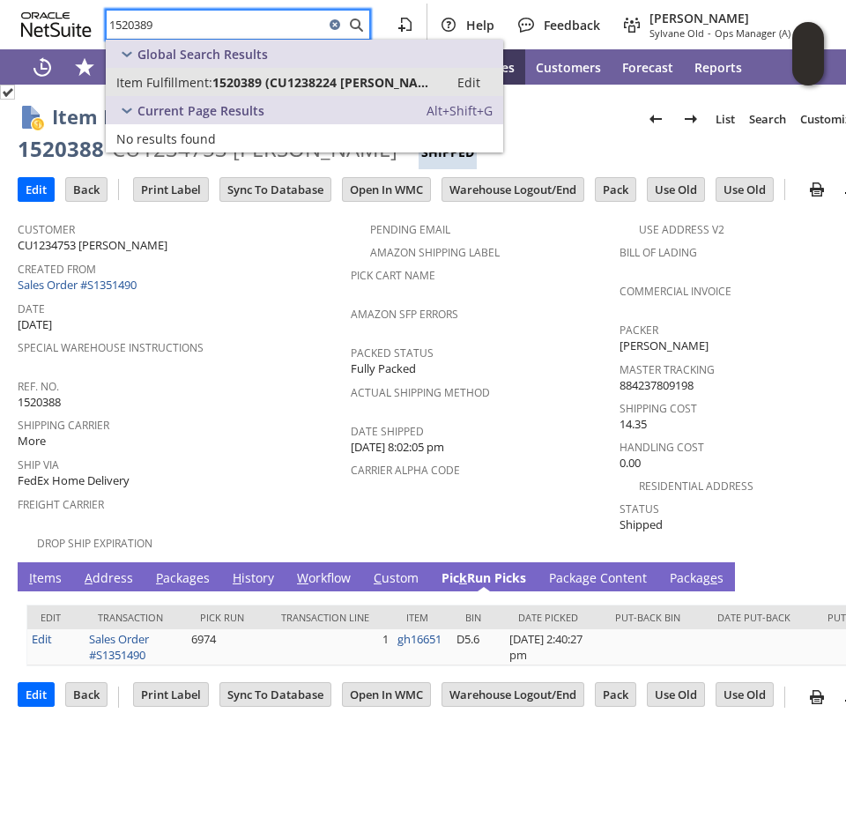
type input "1520389"
click at [214, 74] on span "1520389 (CU1238224 Wendy Thomas)" at bounding box center [325, 82] width 226 height 17
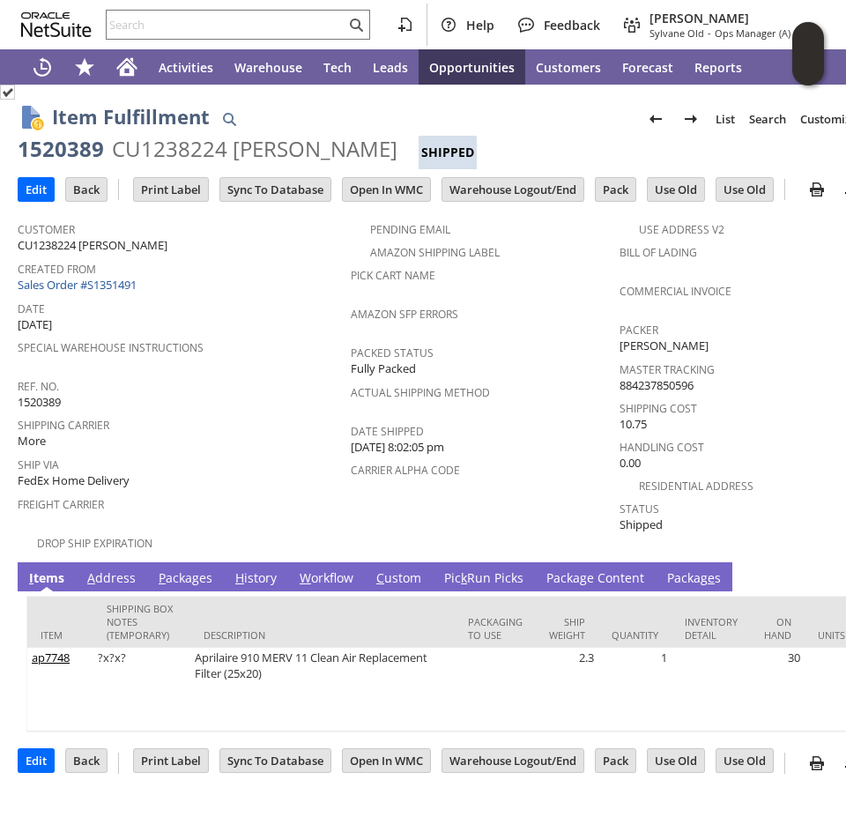
click at [493, 569] on link "Pic k Run Picks" at bounding box center [484, 578] width 88 height 19
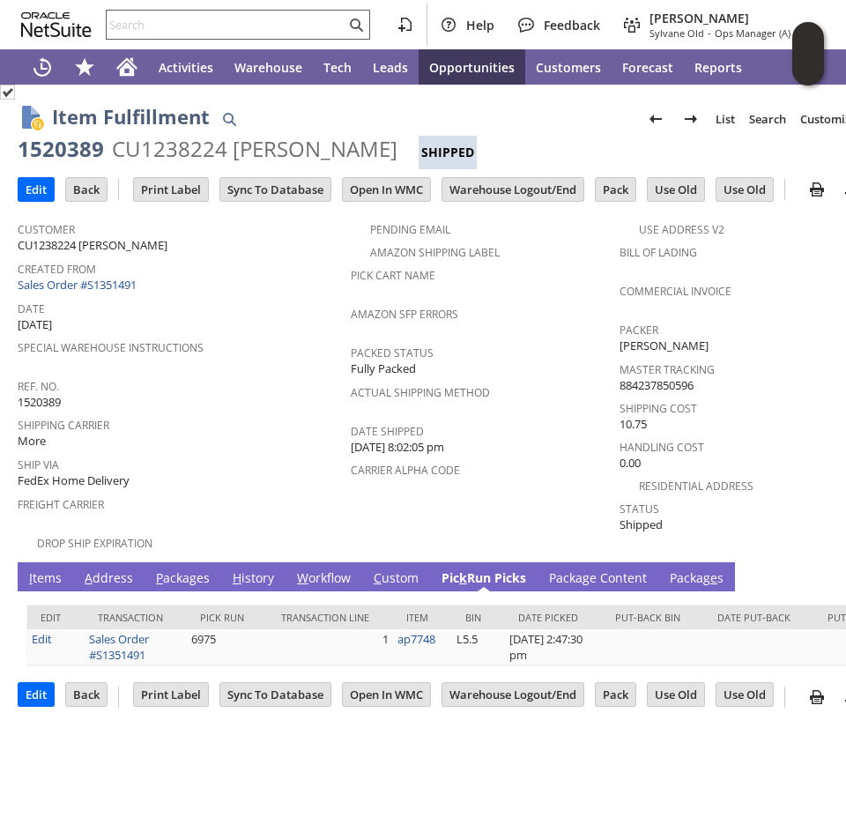
click at [226, 19] on input "text" at bounding box center [226, 24] width 239 height 21
paste input "1520397"
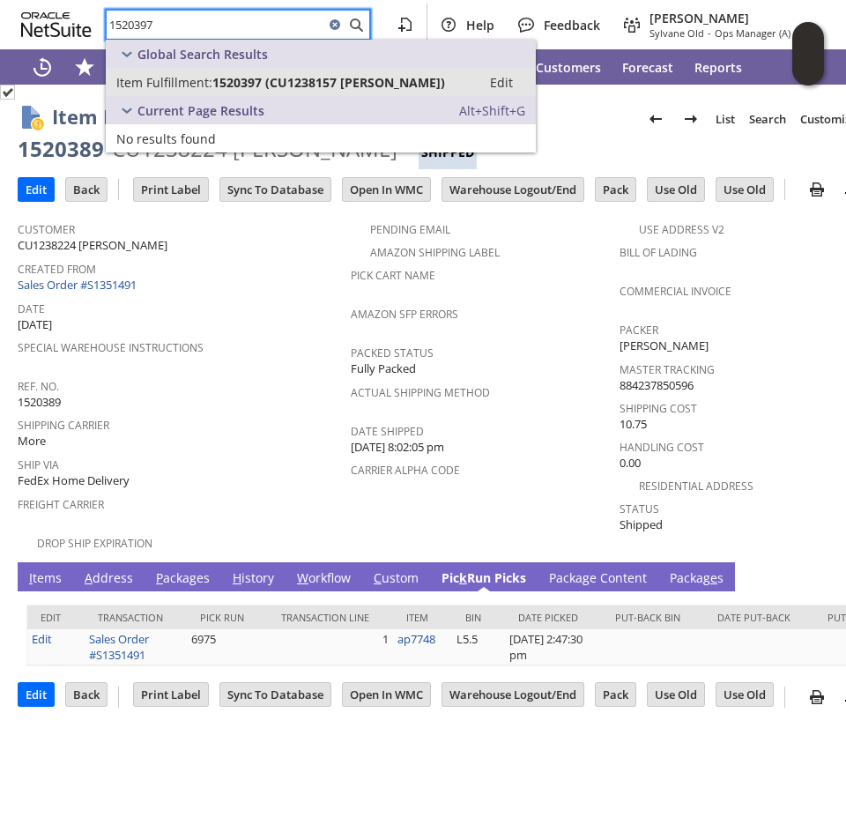
type input "1520397"
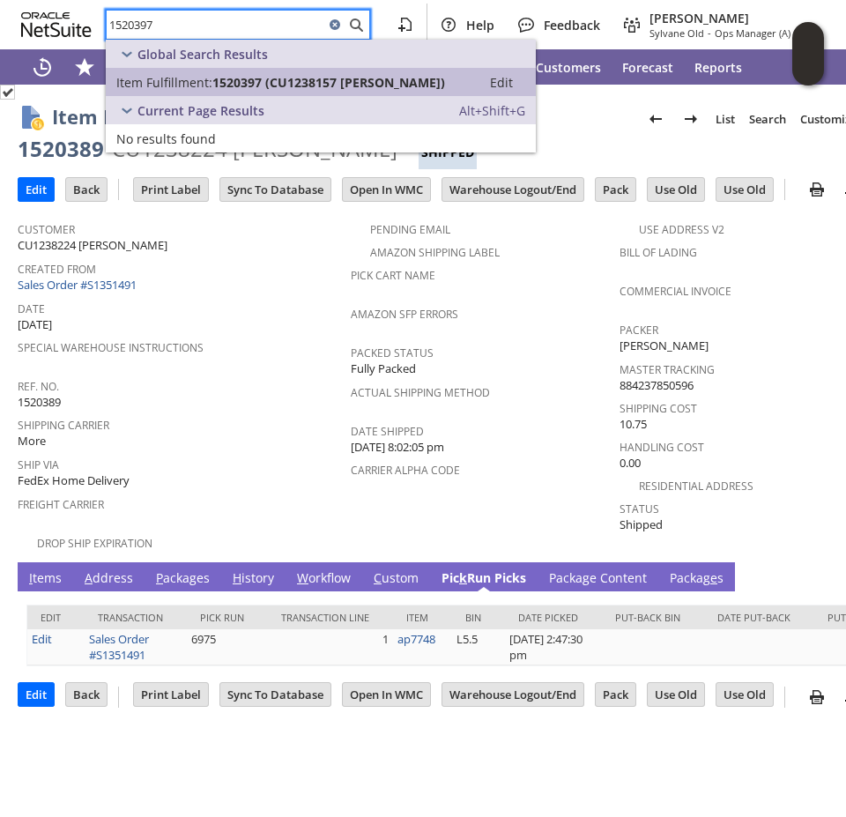
click at [221, 81] on span "1520397 (CU1238157 Claire Hachenberger)" at bounding box center [328, 82] width 233 height 17
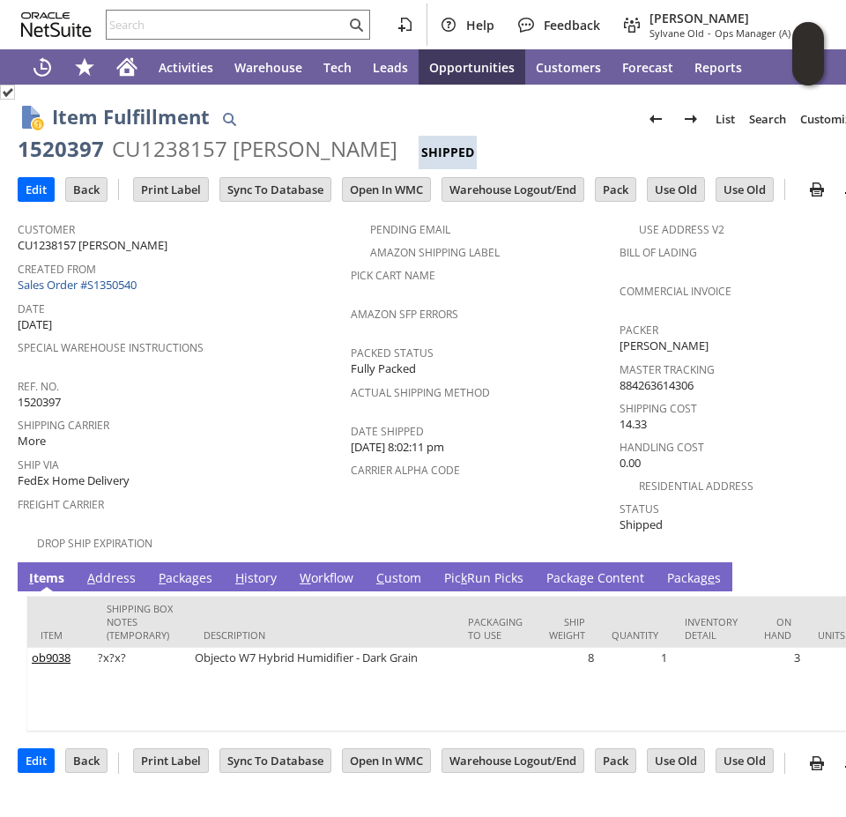
click at [481, 569] on link "Pic k Run Picks" at bounding box center [484, 578] width 88 height 19
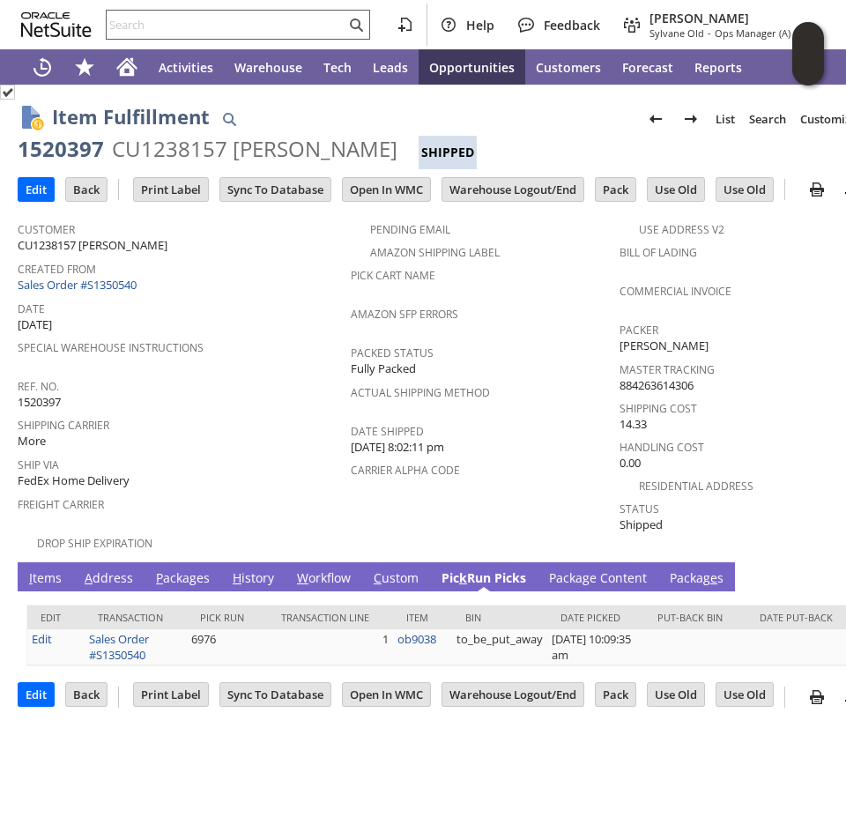
click at [257, 32] on input "text" at bounding box center [226, 24] width 239 height 21
paste input "1520399"
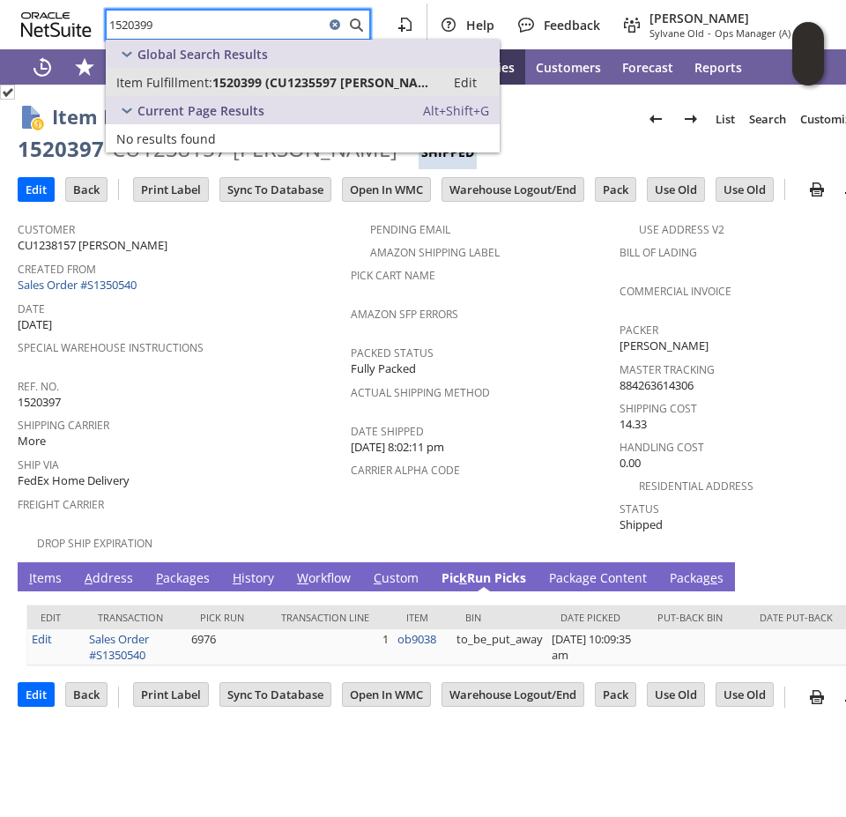
type input "1520399"
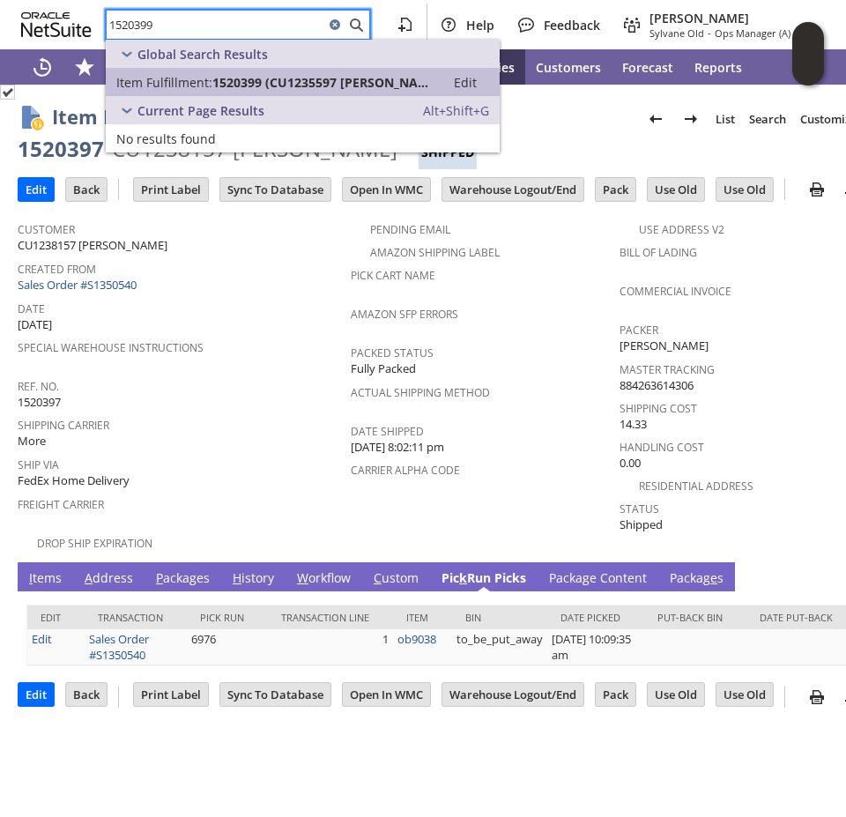
click at [250, 87] on span "1520399 (CU1235597 Anthony Gross)" at bounding box center [323, 82] width 222 height 17
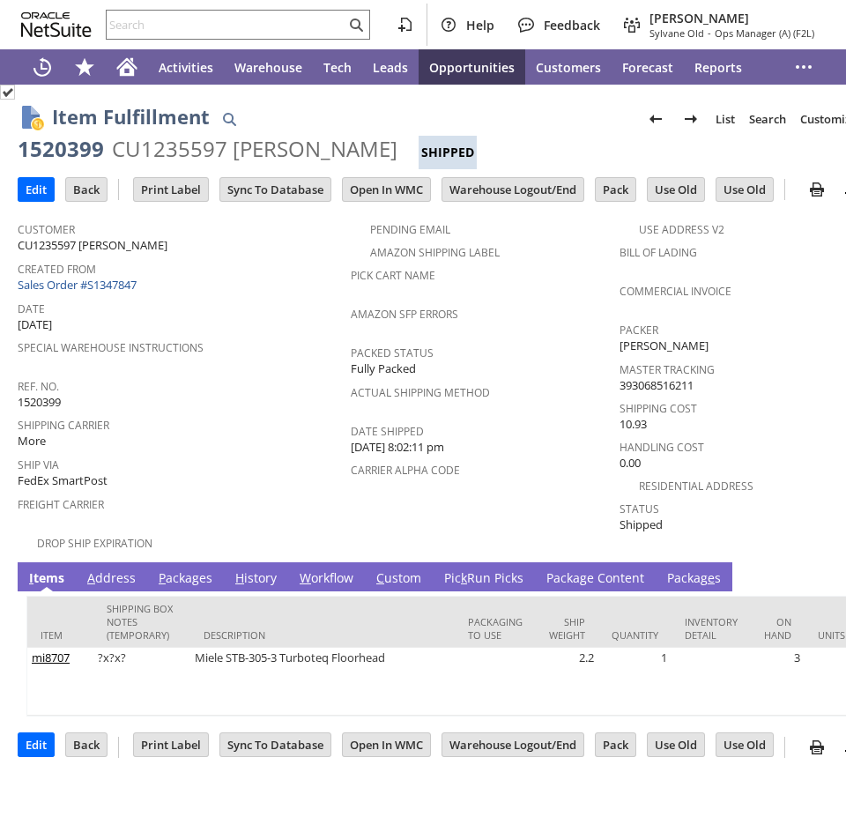
click at [471, 569] on link "Pic k Run Picks" at bounding box center [484, 578] width 88 height 19
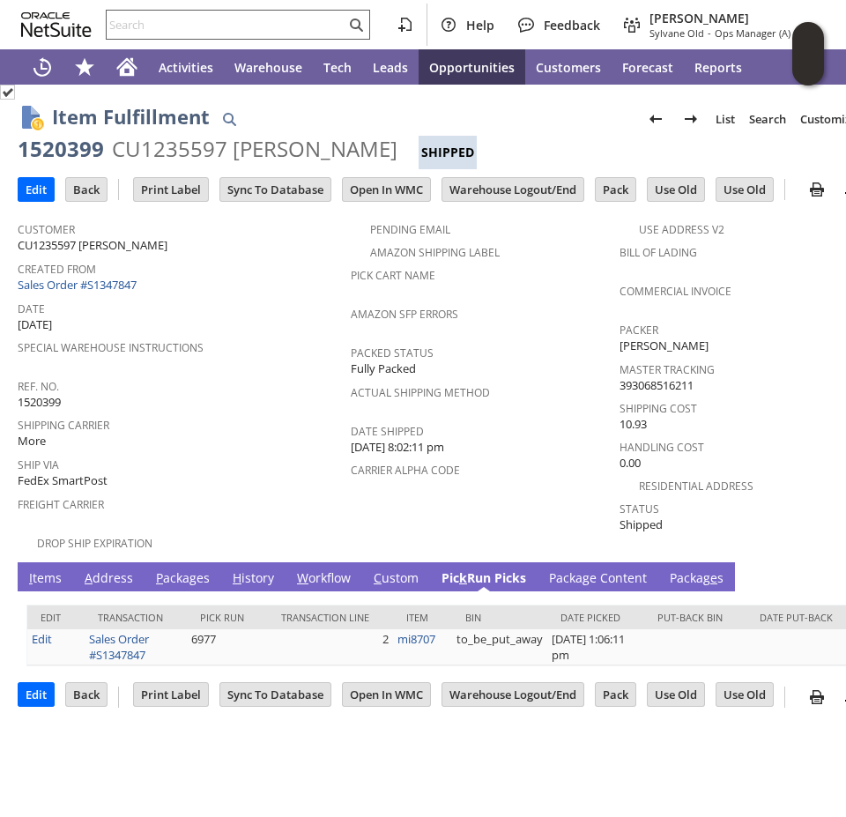
click at [278, 23] on input "text" at bounding box center [226, 24] width 239 height 21
paste input "1520401"
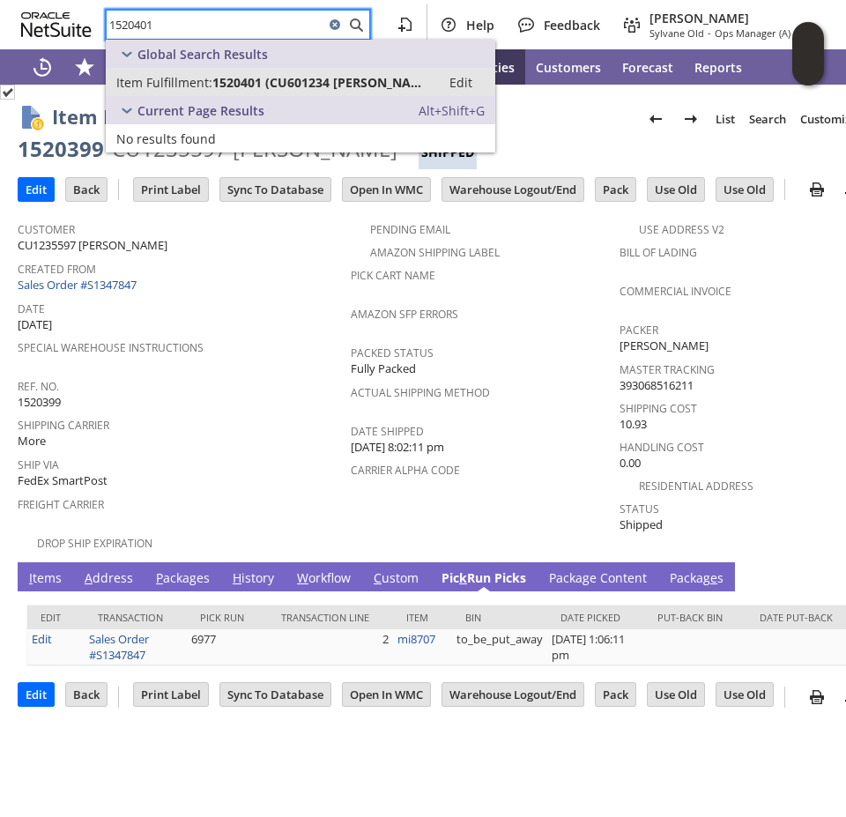
type input "1520401"
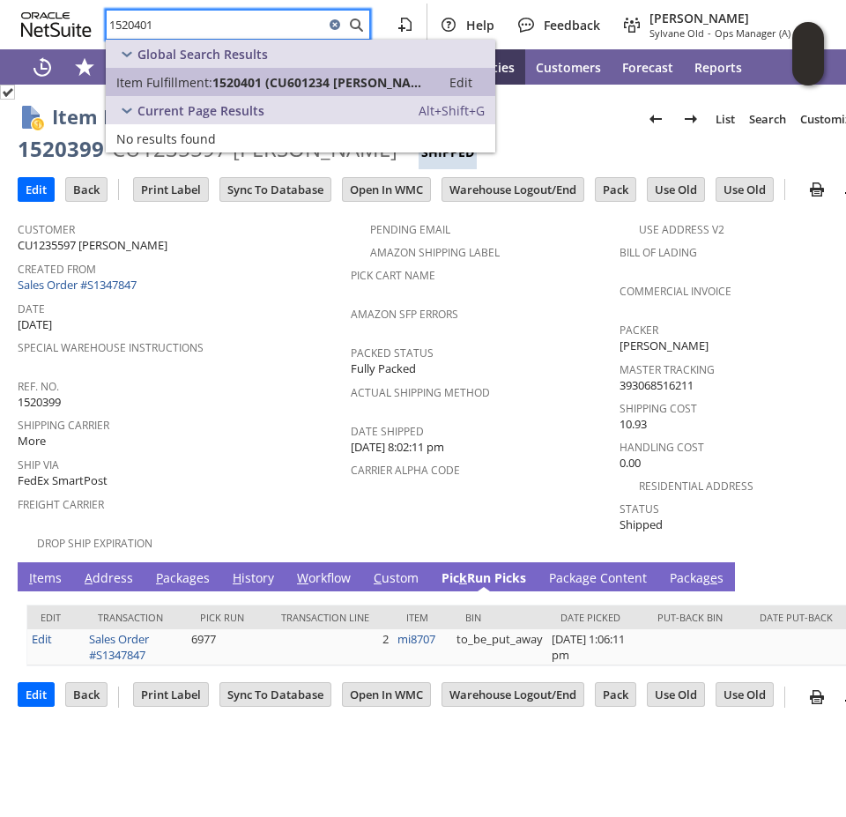
click at [244, 83] on span "1520401 (CU601234 Jeanne M Biber)" at bounding box center [321, 82] width 218 height 17
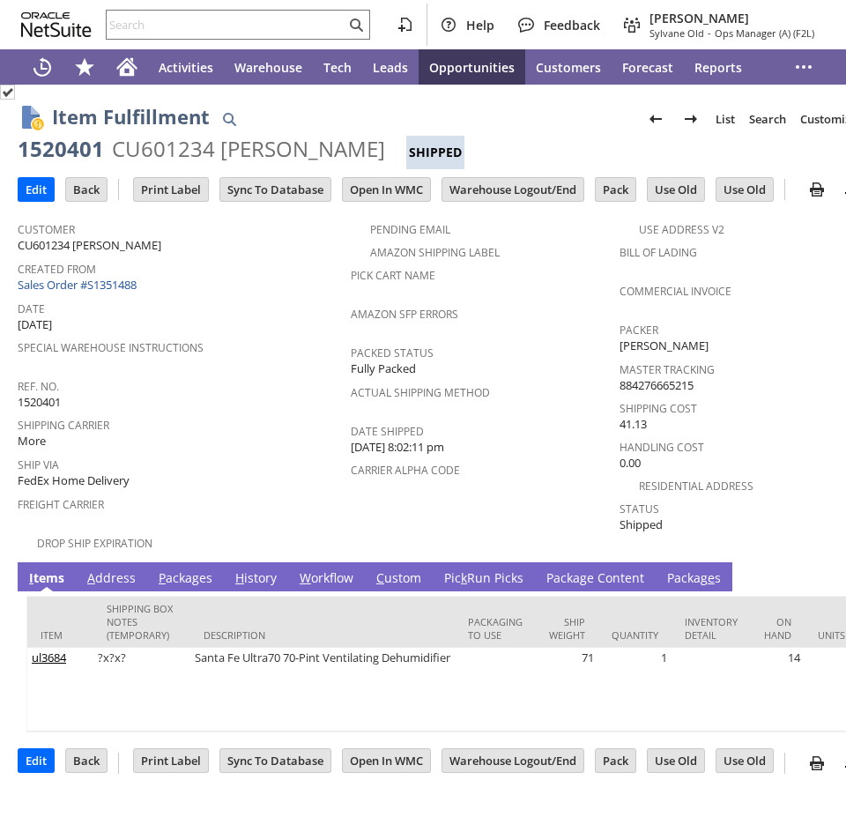
click at [477, 569] on link "Pic k Run Picks" at bounding box center [484, 578] width 88 height 19
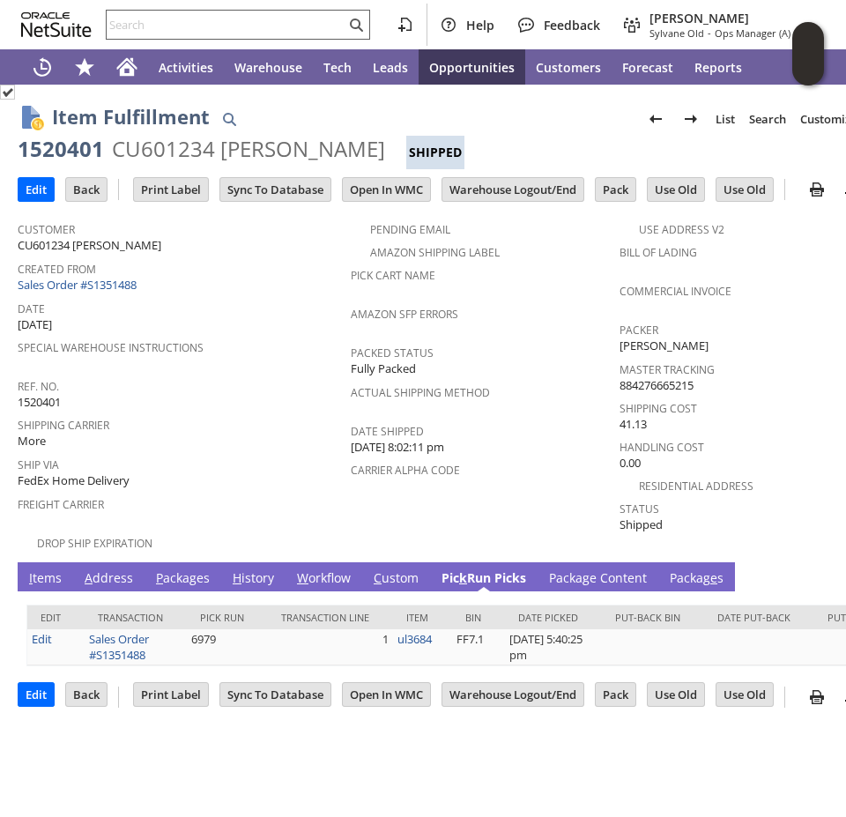
click at [209, 27] on input "text" at bounding box center [226, 24] width 239 height 21
paste input "1520402"
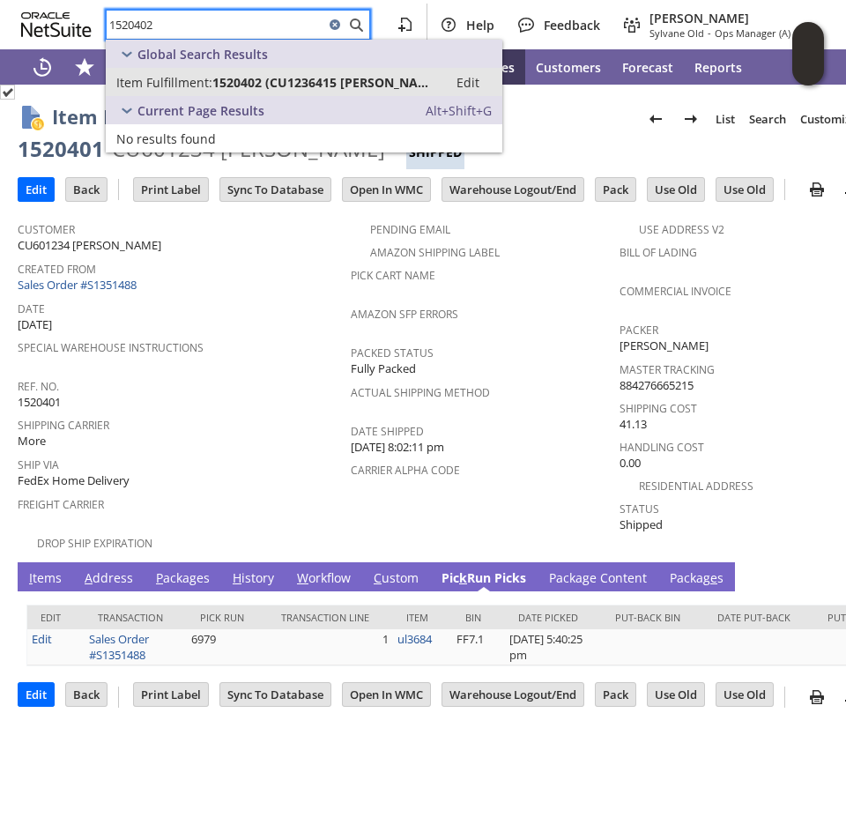
type input "1520402"
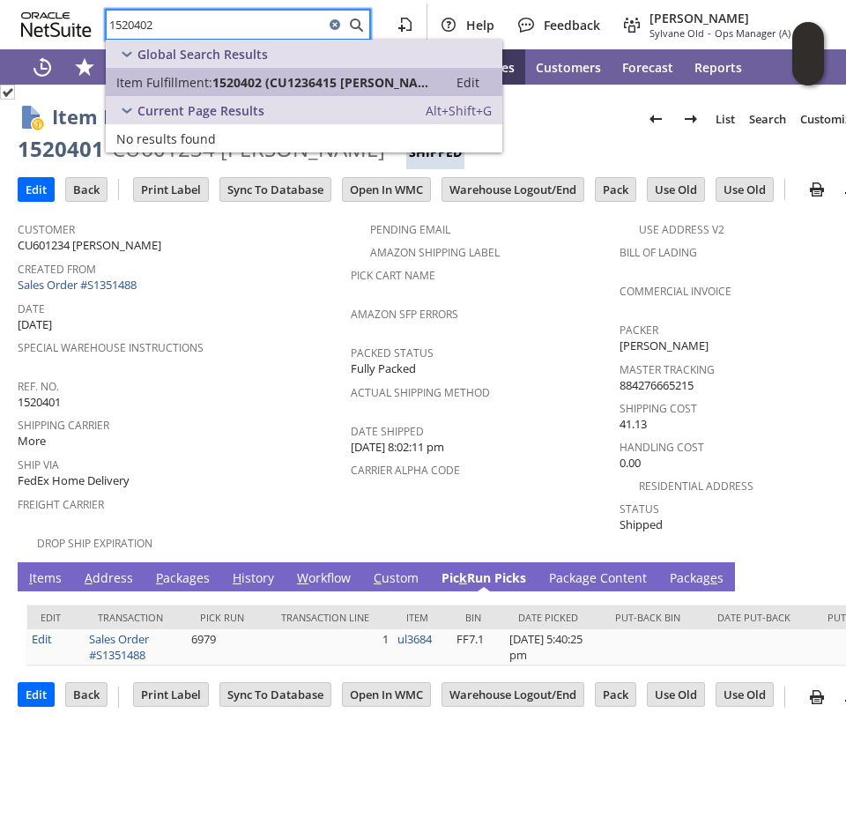
click at [223, 76] on span "1520402 (CU1236415 Quinn VaVerka)" at bounding box center [324, 82] width 225 height 17
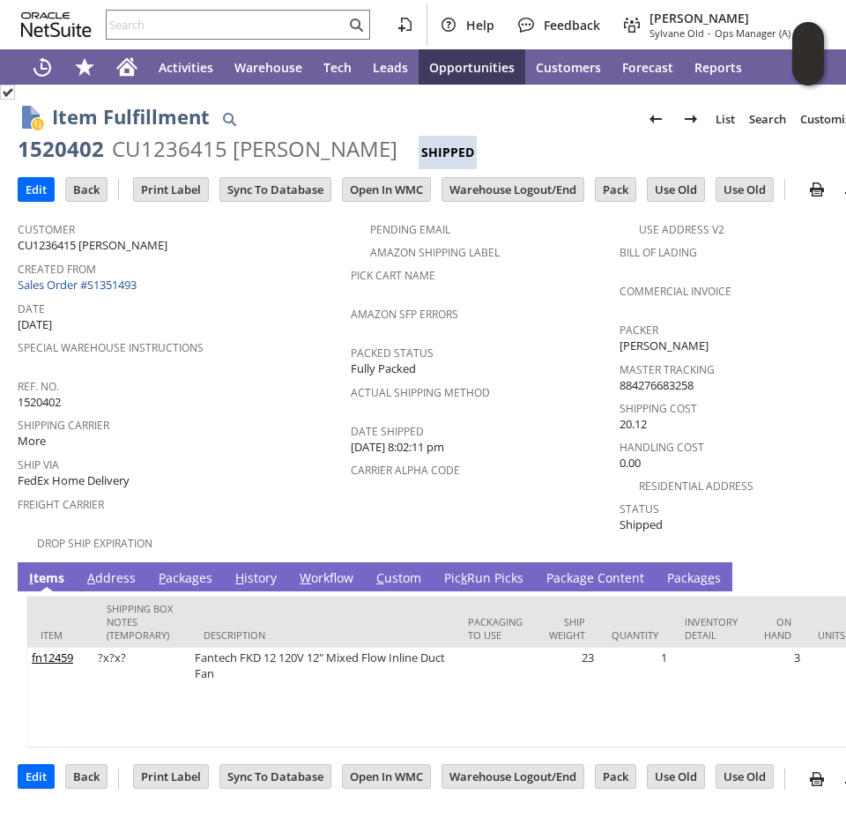
click at [465, 569] on link "Pic k Run Picks" at bounding box center [484, 578] width 88 height 19
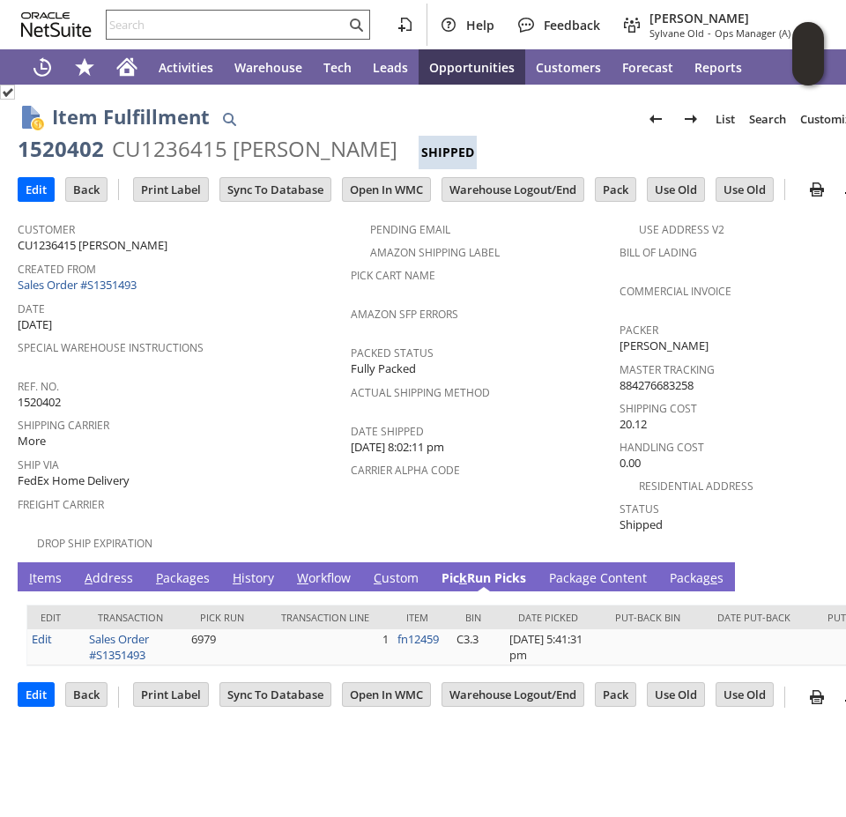
click at [194, 26] on input "text" at bounding box center [226, 24] width 239 height 21
paste input "1520403"
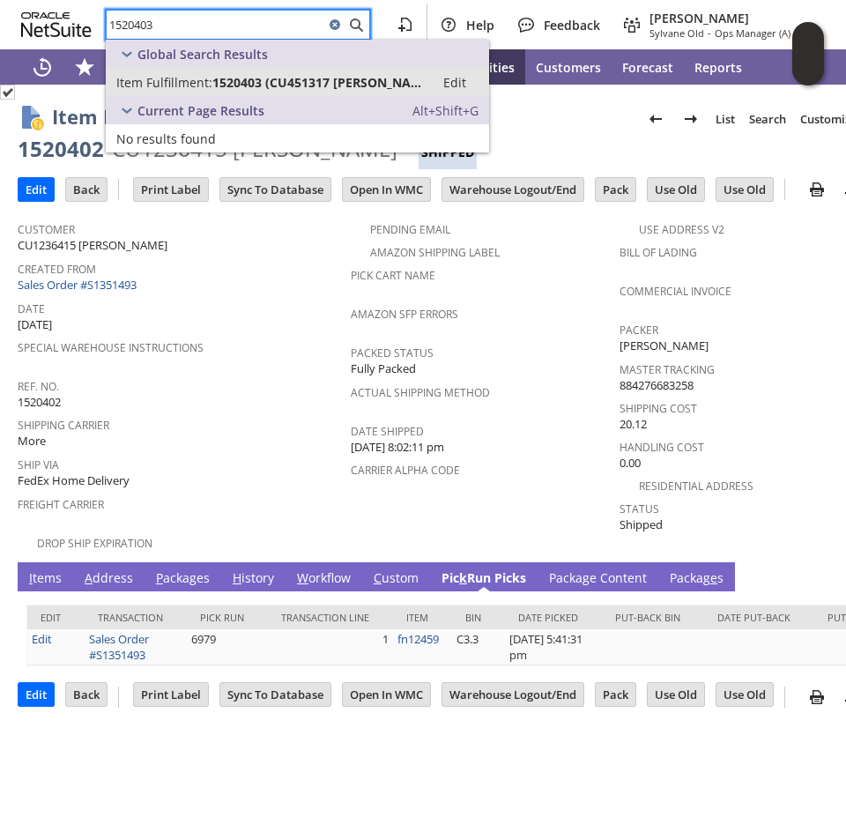
type input "1520403"
click at [213, 83] on span "1520403 (CU451317 Elaine Jeffress)" at bounding box center [318, 82] width 212 height 17
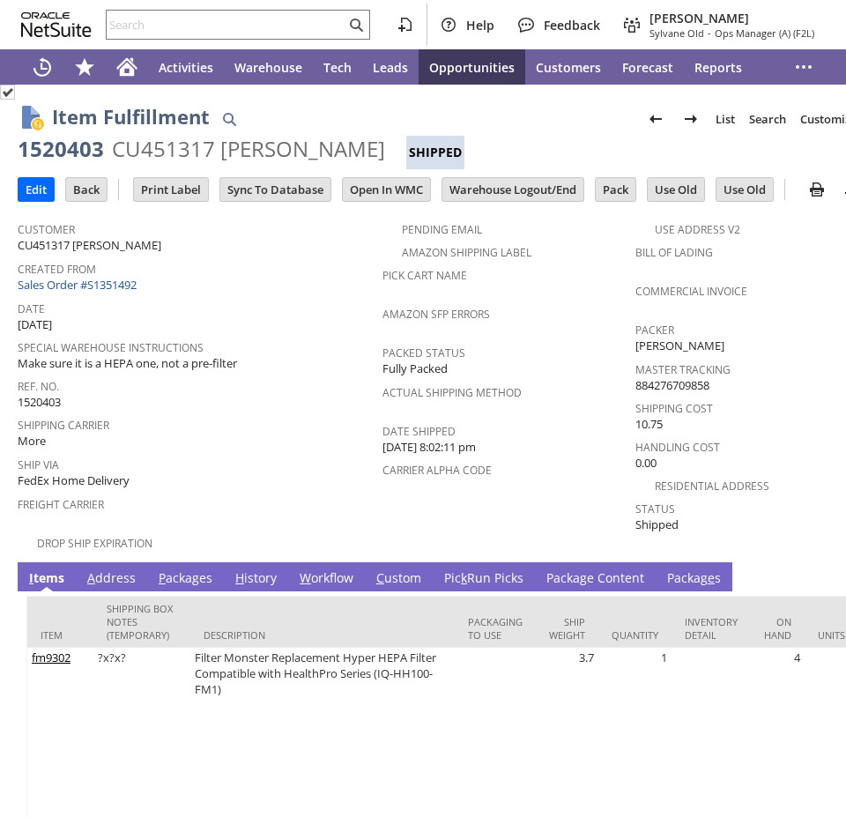
click at [490, 569] on link "Pic k Run Picks" at bounding box center [484, 578] width 88 height 19
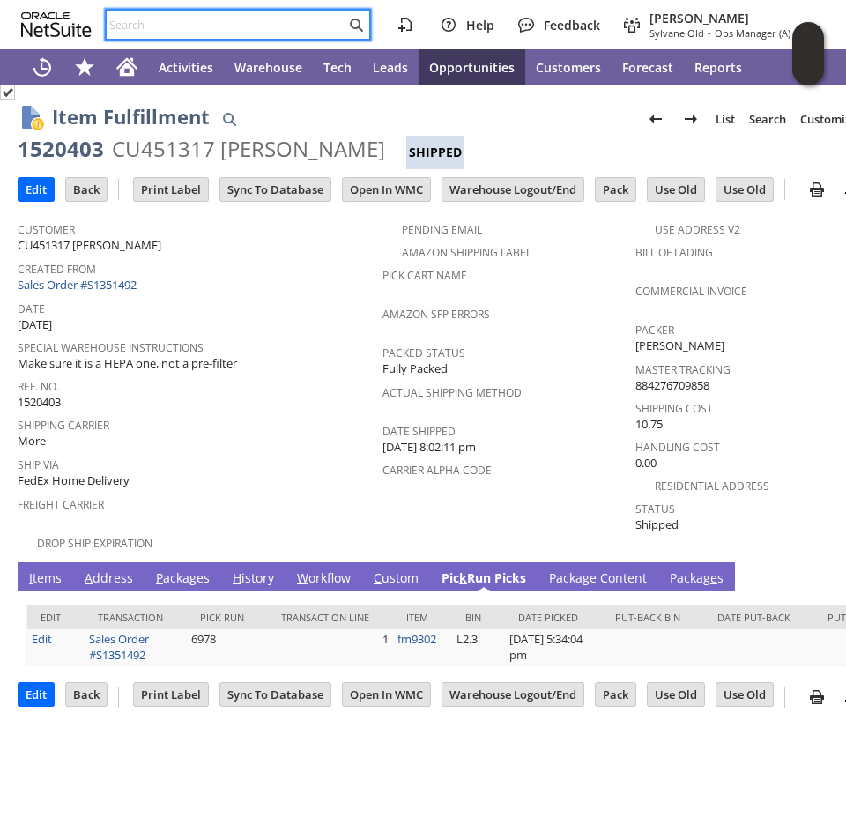
click at [147, 30] on input "text" at bounding box center [226, 24] width 239 height 21
paste input "1520404"
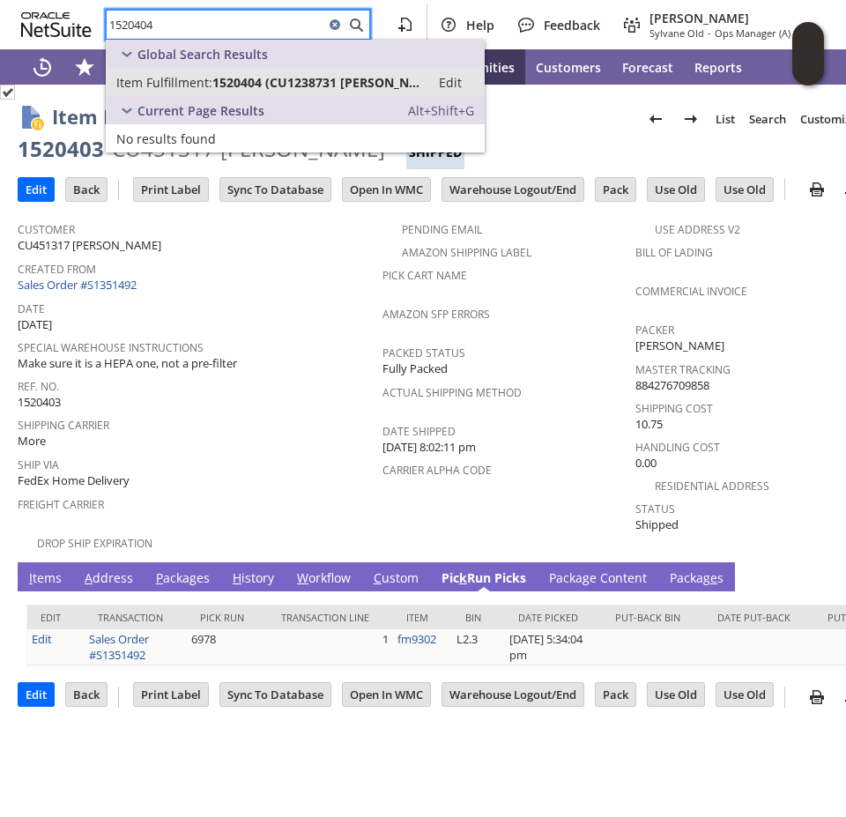
type input "1520404"
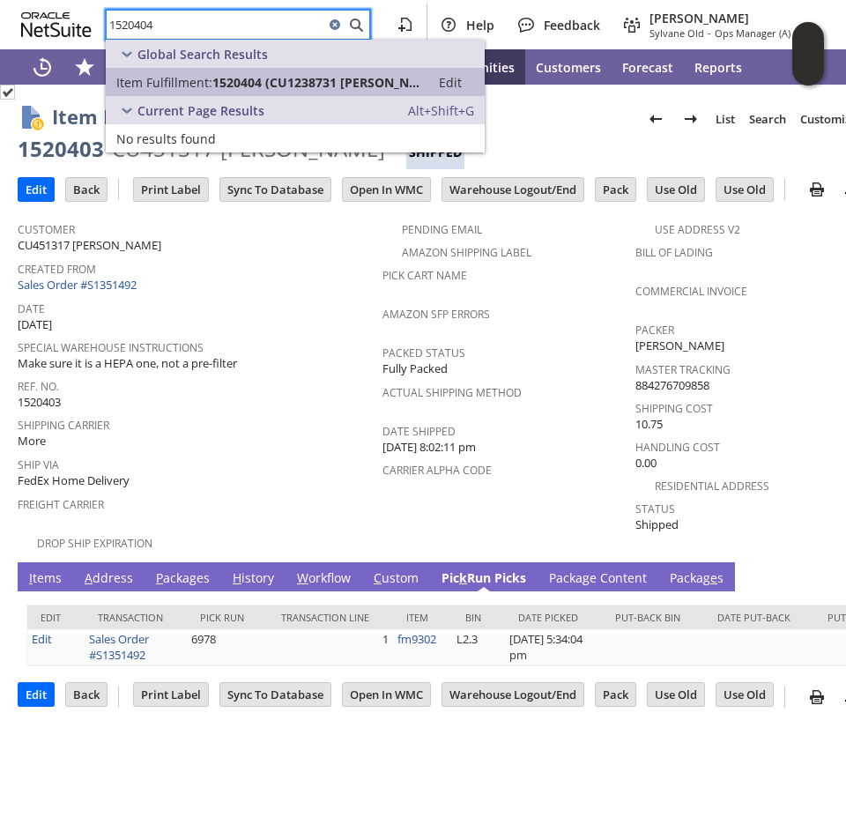
click at [251, 78] on span "1520404 (CU1238731 Zach Beland)" at bounding box center [315, 82] width 207 height 17
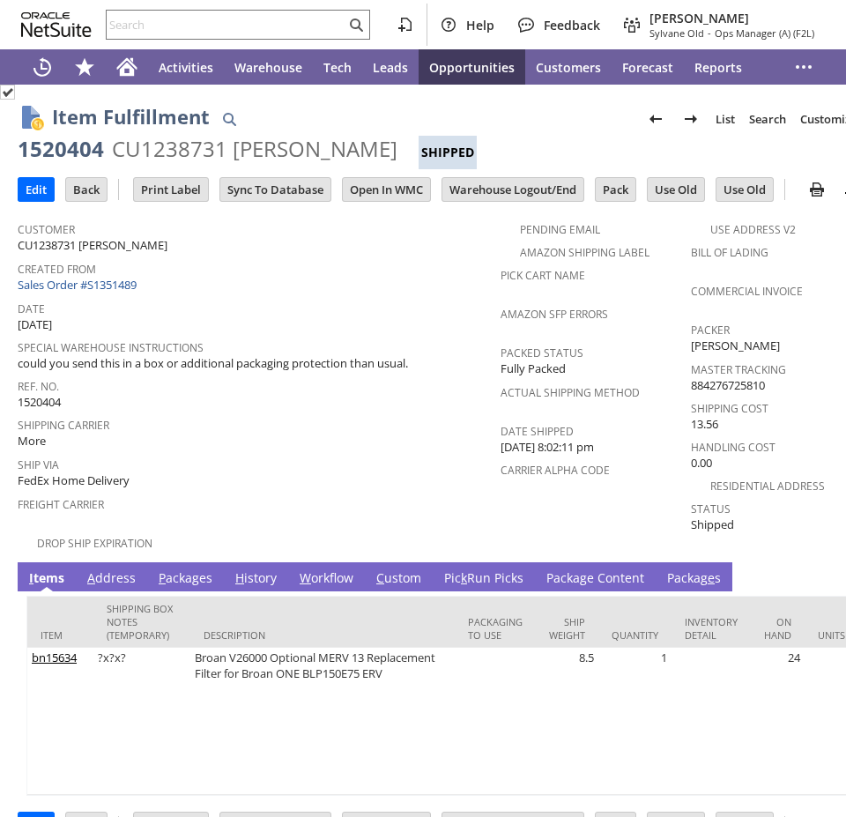
click at [470, 569] on link "Pic k Run Picks" at bounding box center [484, 578] width 88 height 19
click at [483, 569] on link "Pic k Run Picks" at bounding box center [484, 578] width 88 height 19
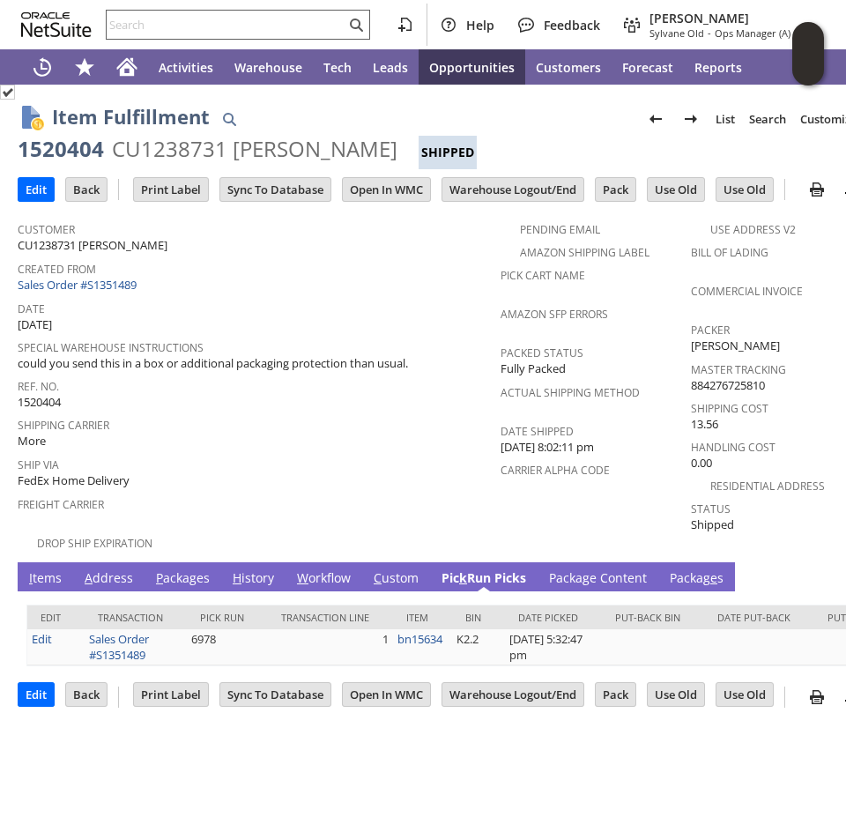
click at [182, 18] on input "text" at bounding box center [226, 24] width 239 height 21
paste input "sa17033"
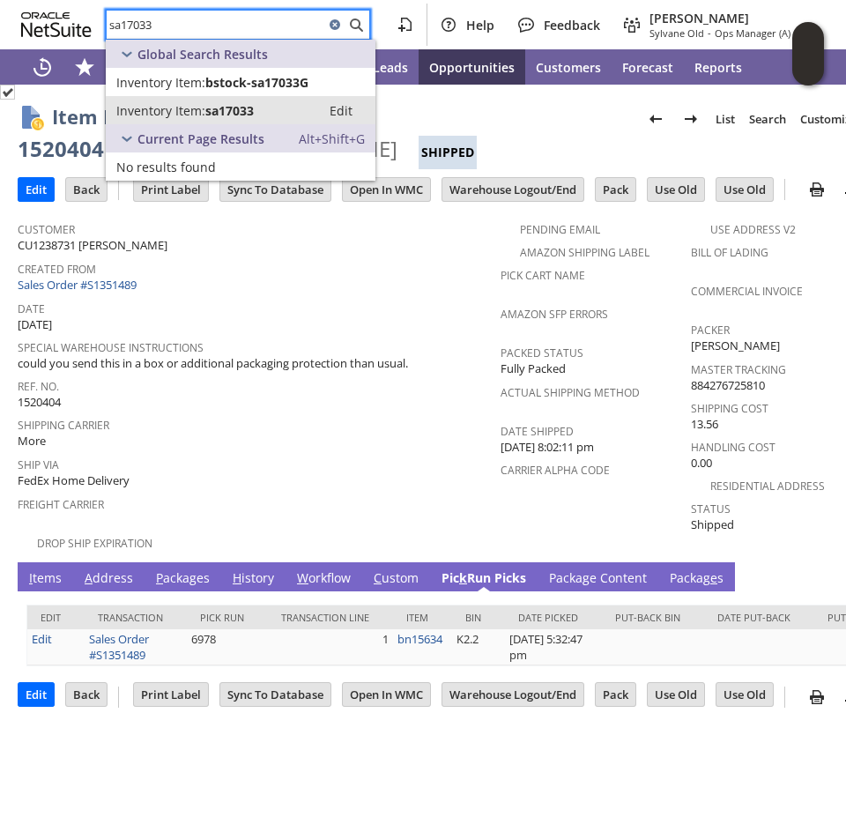
type input "sa17033"
click at [193, 112] on span "Inventory Item:" at bounding box center [160, 110] width 89 height 17
